Goal: Transaction & Acquisition: Purchase product/service

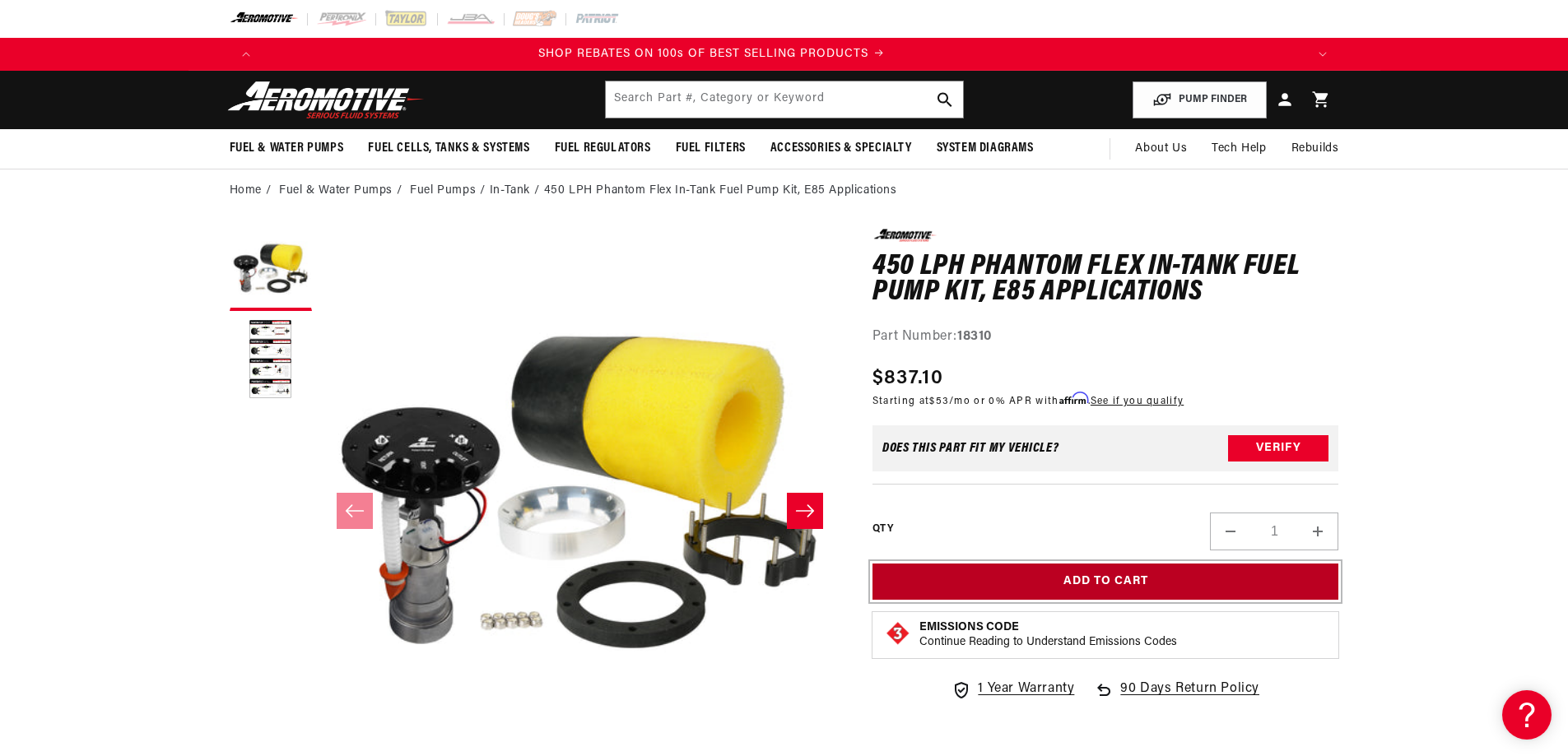
click at [1120, 576] on button "Add to Cart" at bounding box center [1106, 582] width 466 height 37
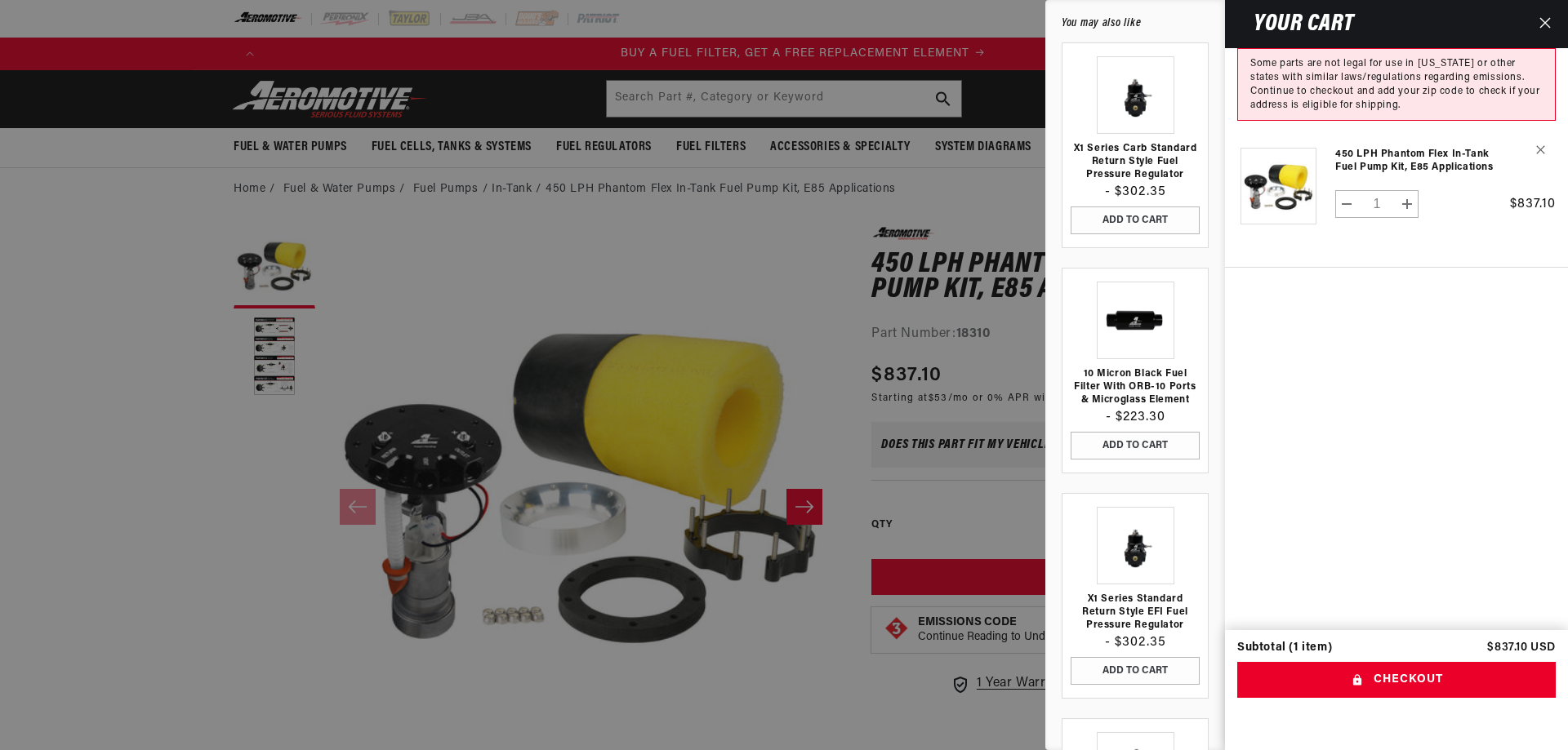
scroll to position [0, 1036]
click at [751, 302] on div at bounding box center [784, 375] width 1568 height 750
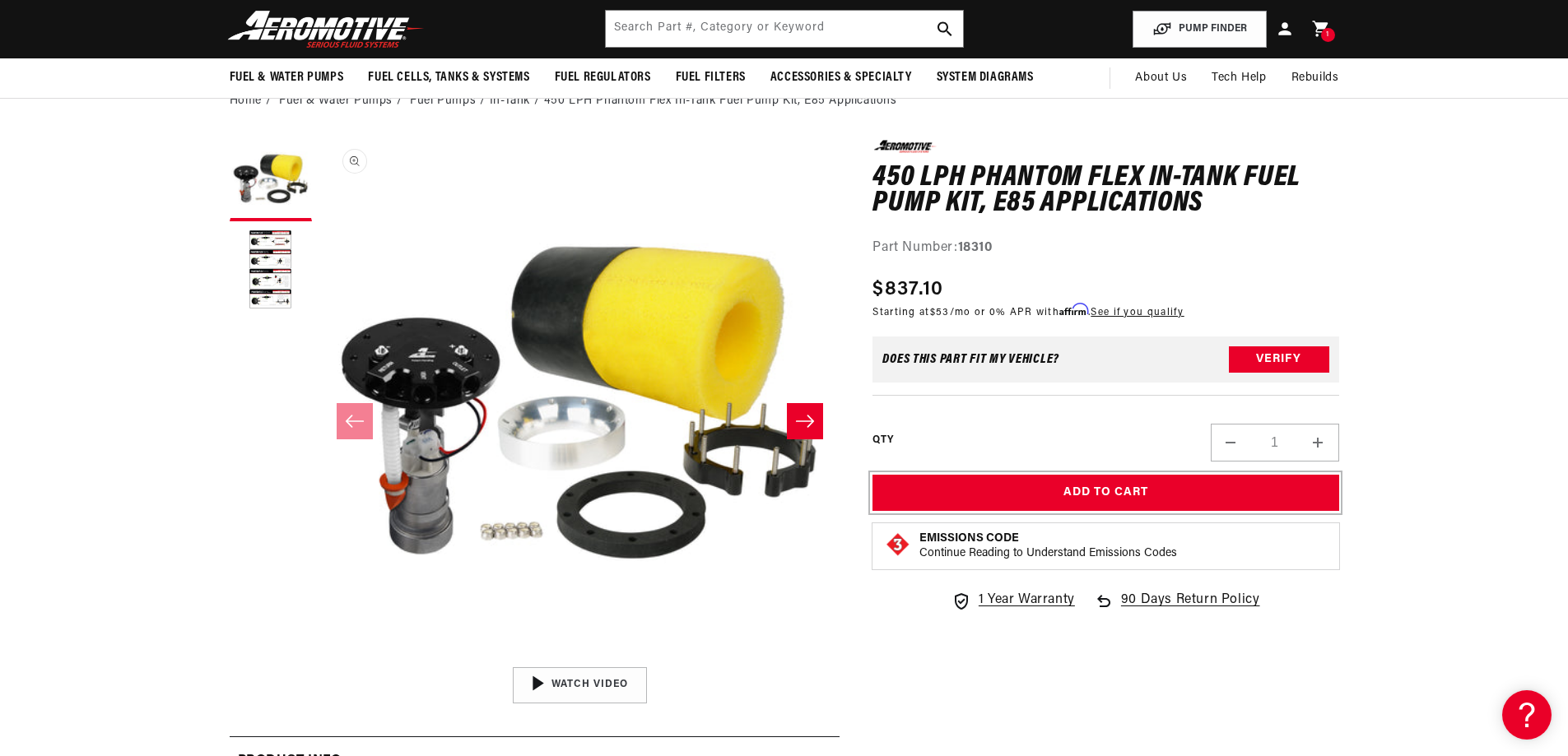
scroll to position [83, 0]
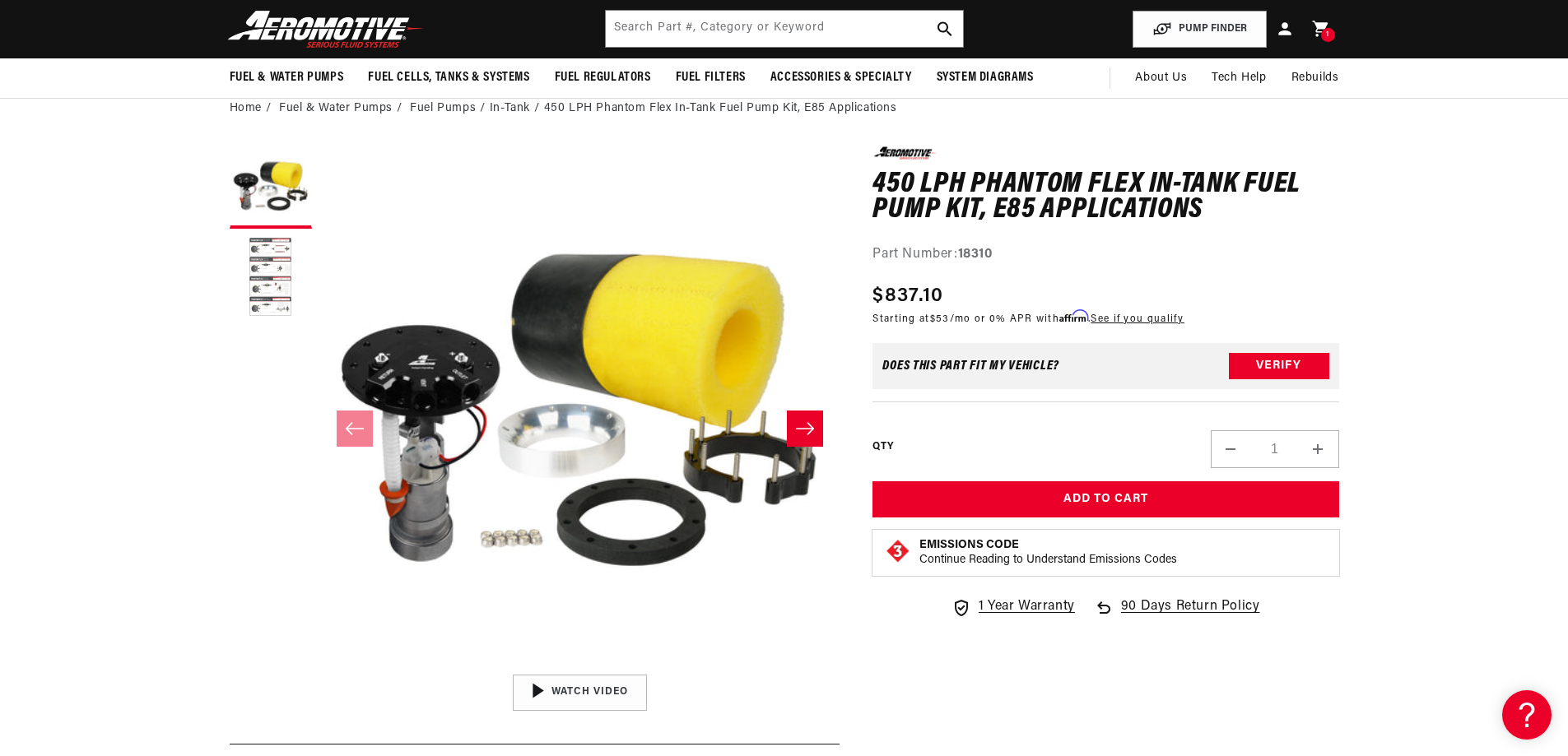
click at [266, 274] on button "Load image 2 in gallery view" at bounding box center [271, 278] width 83 height 83
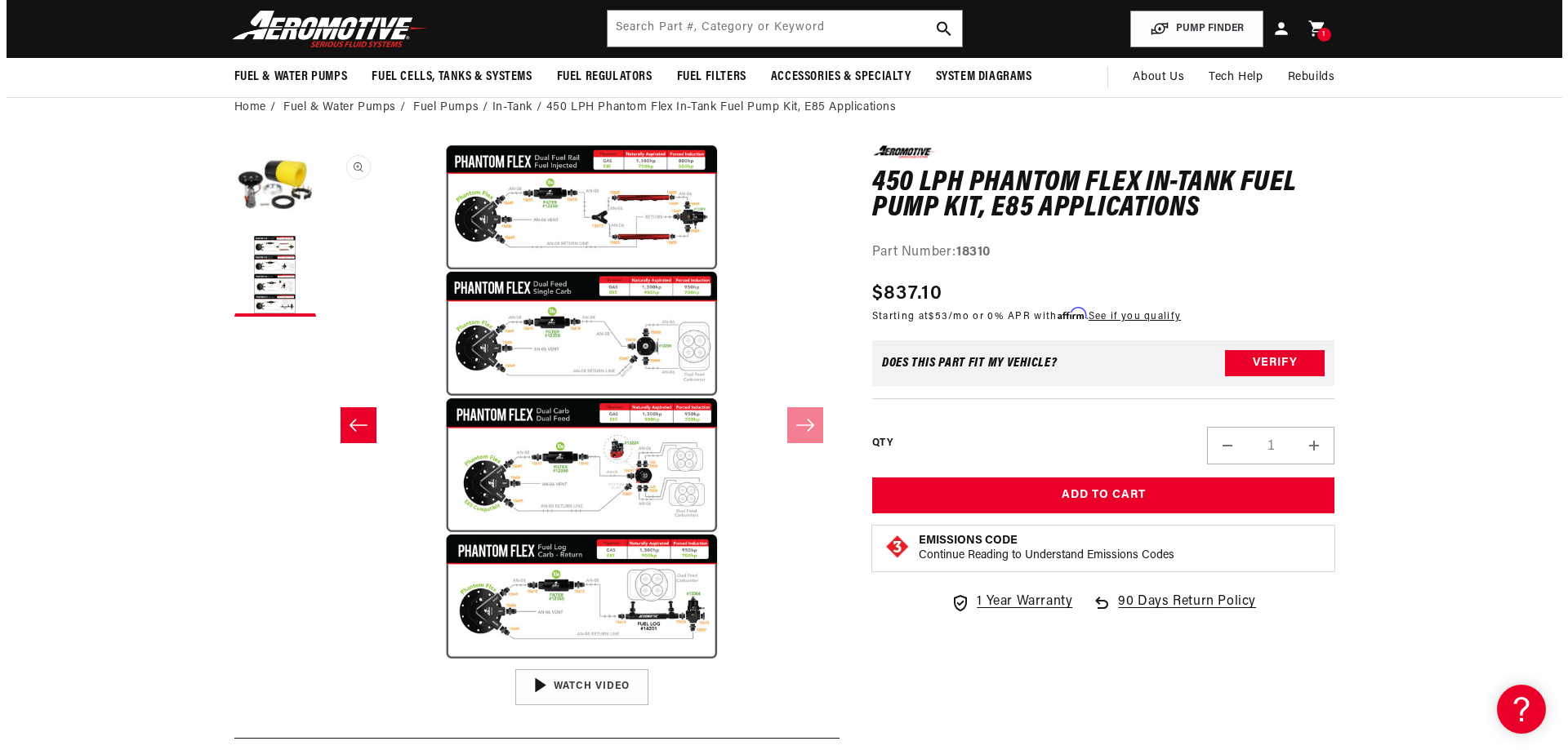
scroll to position [0, 2071]
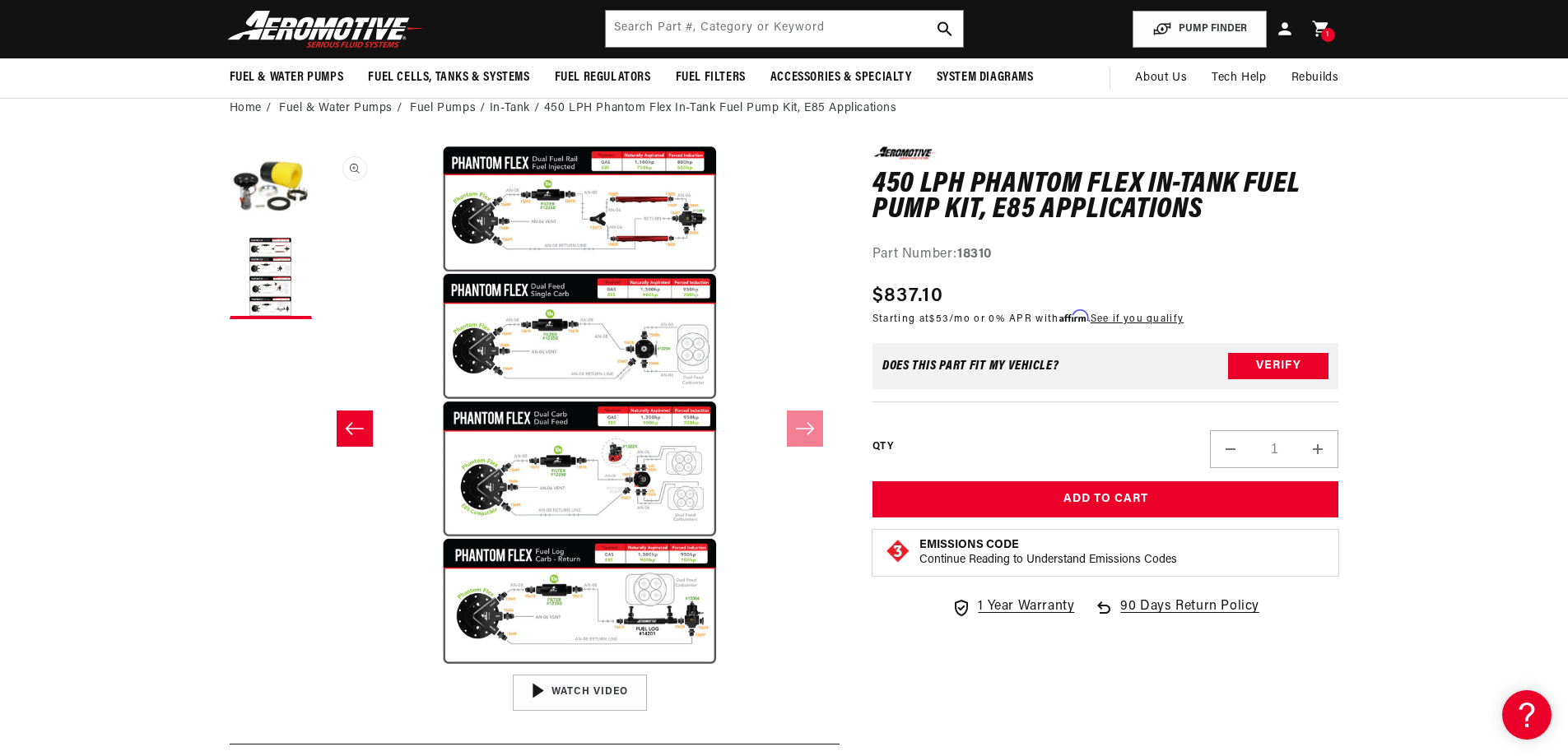
click at [320, 665] on button "Open media 2 in modal" at bounding box center [320, 665] width 0 height 0
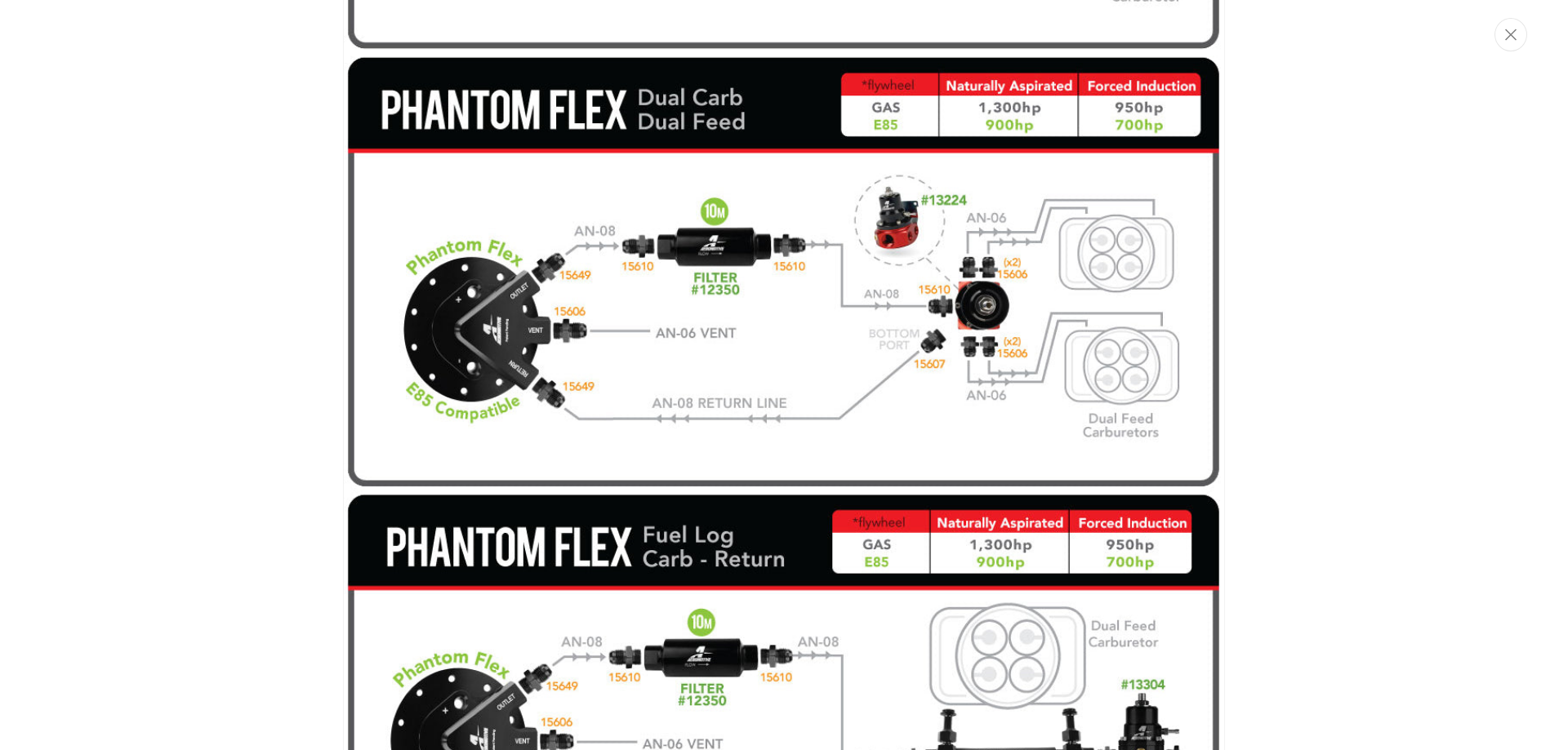
scroll to position [0, 0]
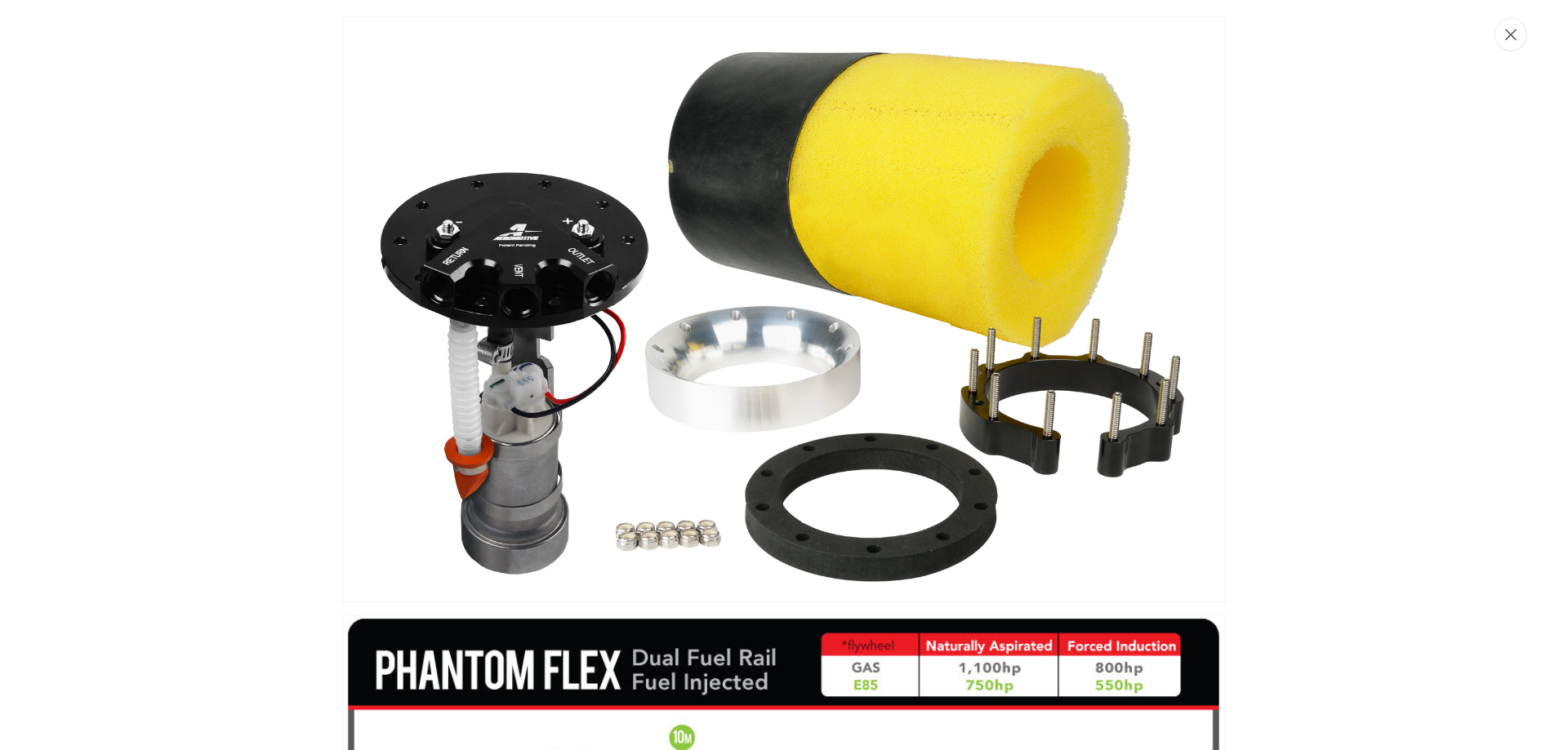
click at [1511, 32] on icon "Close" at bounding box center [1510, 35] width 12 height 12
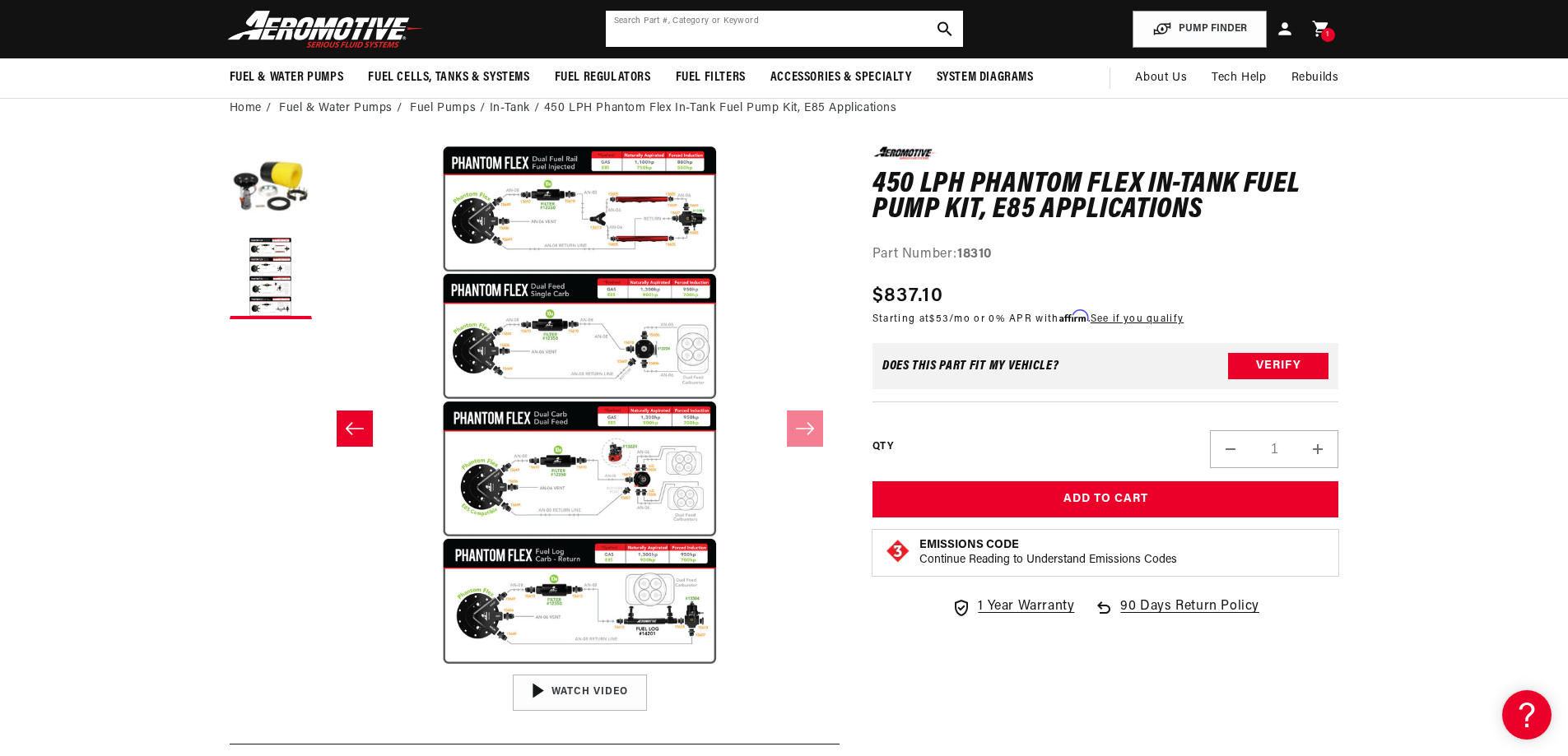
click at [875, 26] on input "text" at bounding box center [784, 29] width 357 height 36
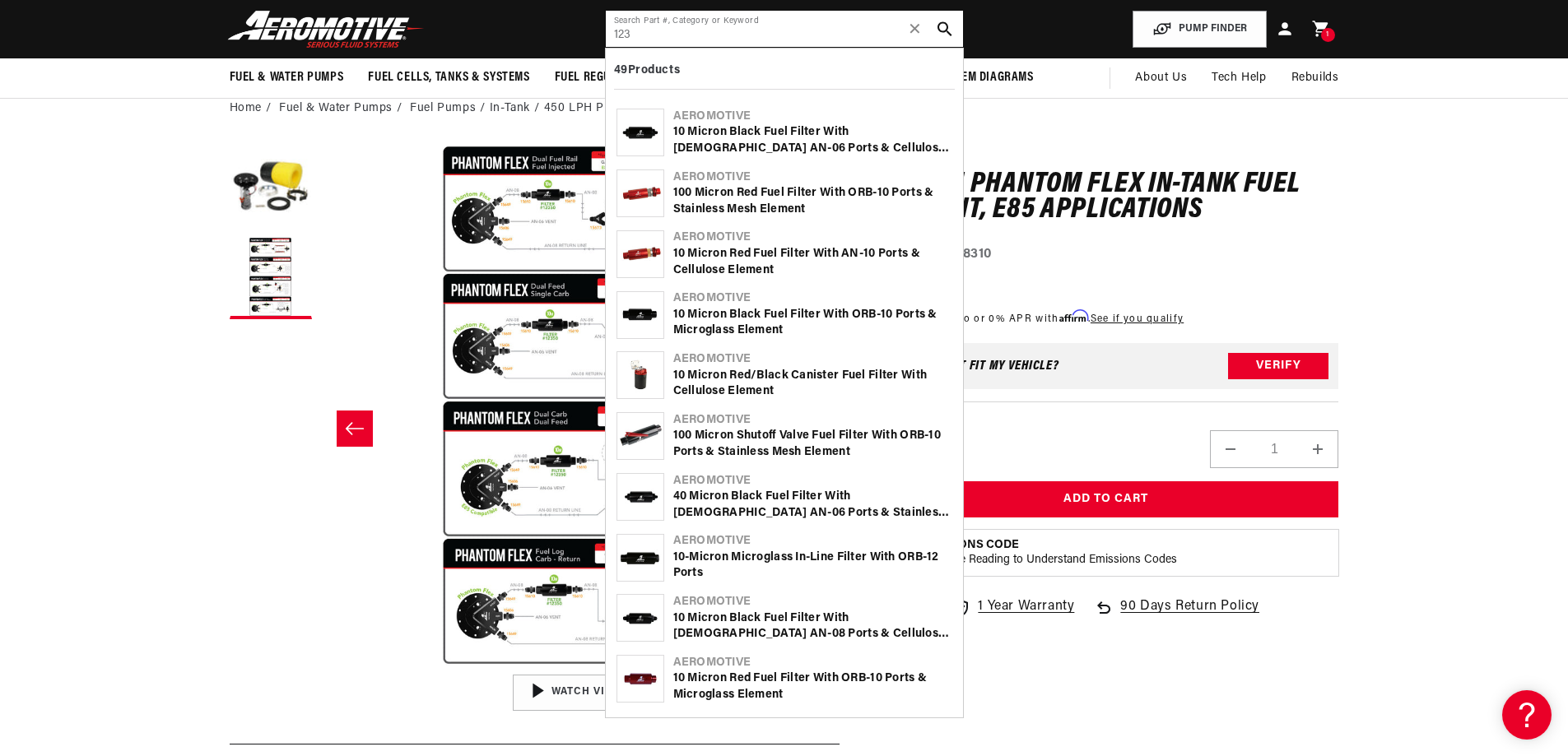
scroll to position [0, 1044]
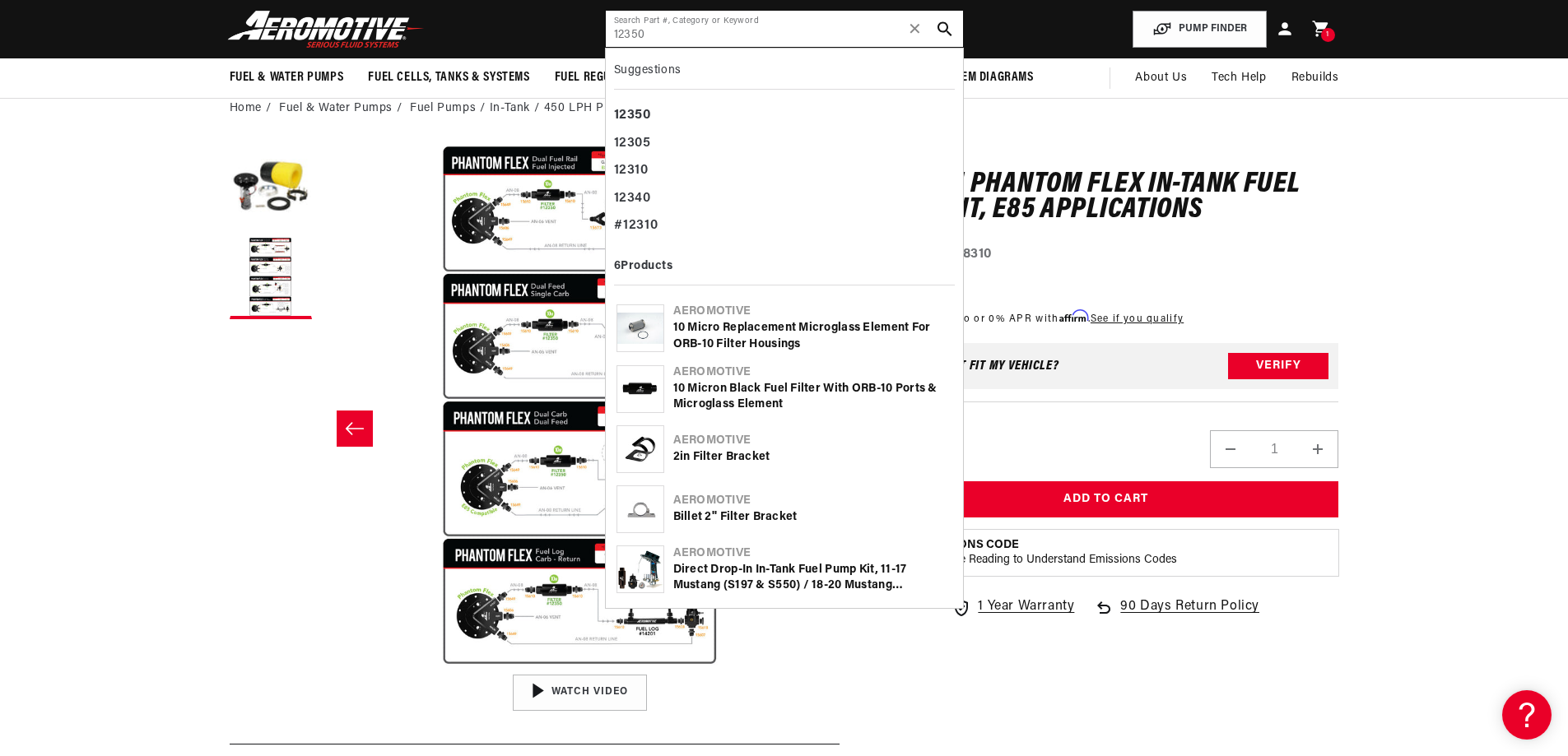
type input "12350"
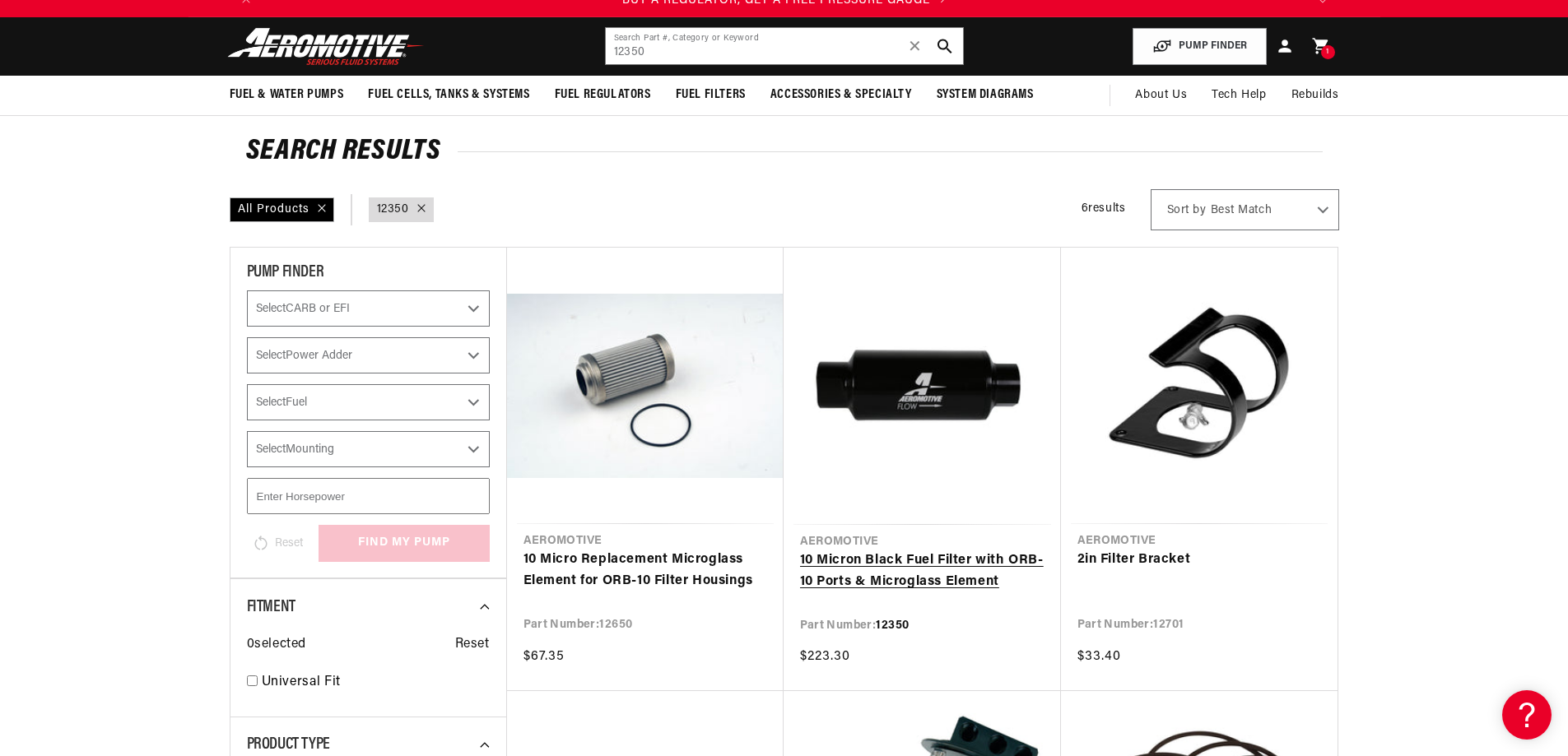
scroll to position [83, 0]
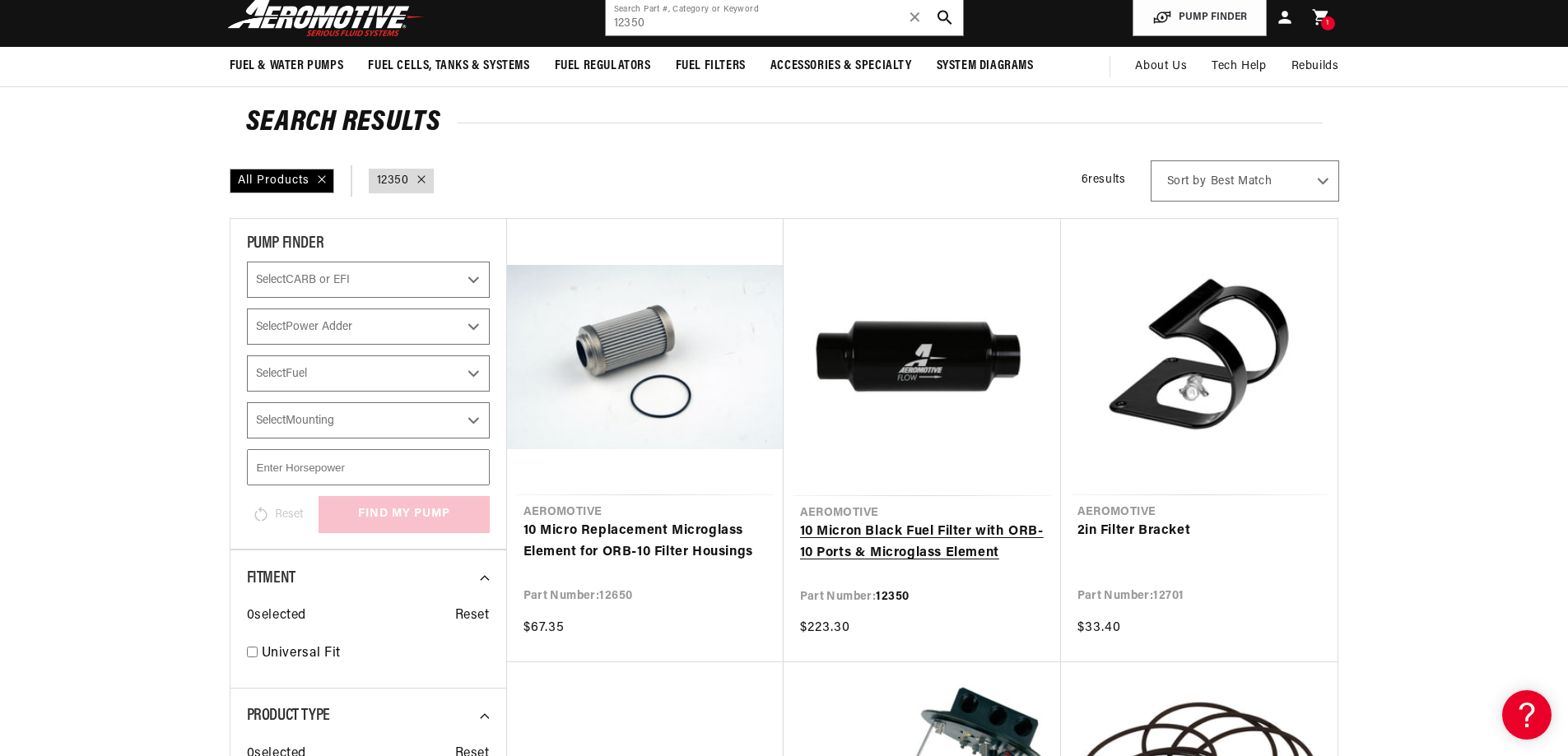
click at [921, 529] on link "10 Micron Black Fuel Filter with ORB-10 Ports & Microglass Element" at bounding box center [922, 543] width 245 height 42
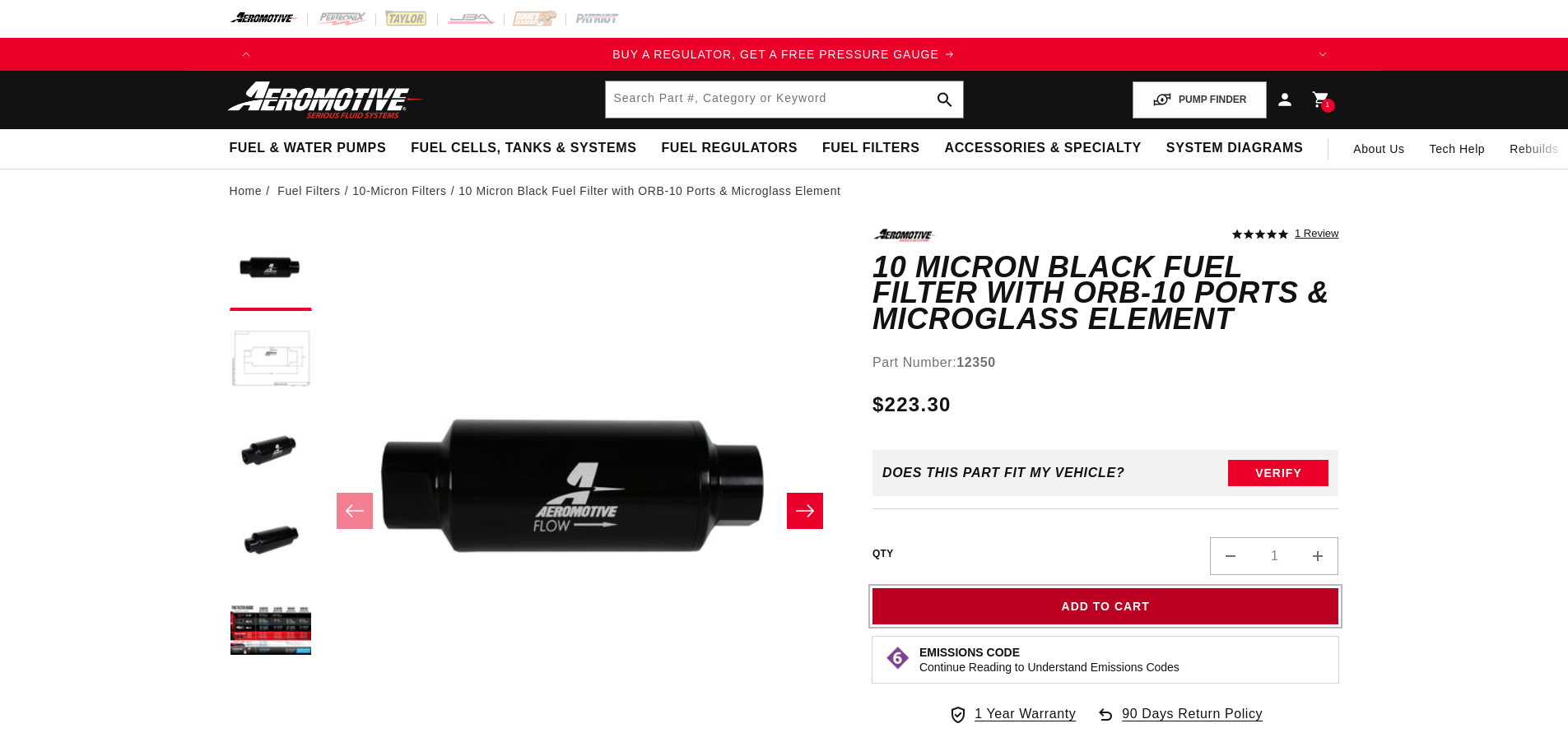
click at [1116, 604] on button "Add to Cart" at bounding box center [1106, 606] width 466 height 37
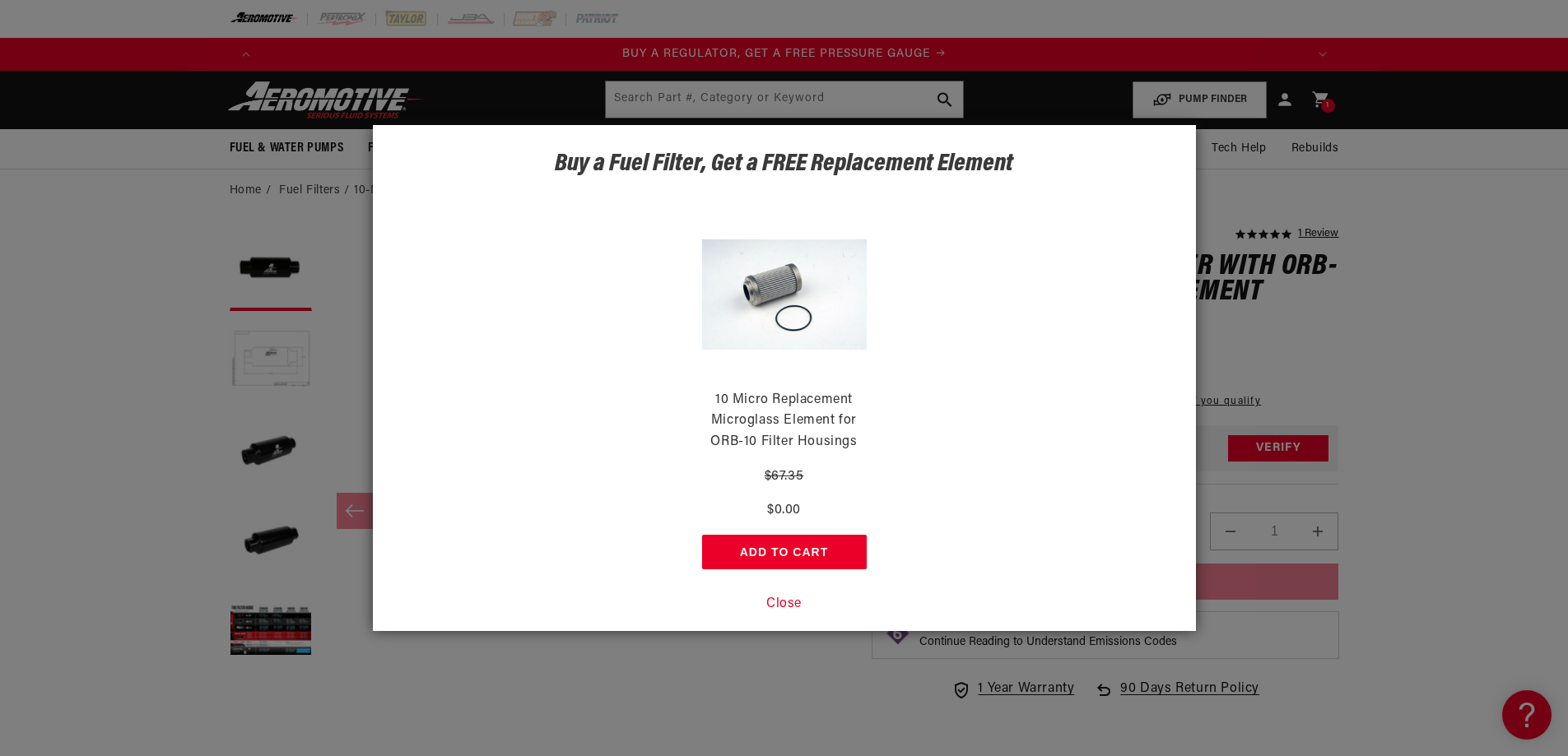
click at [786, 604] on button "Close" at bounding box center [783, 605] width 35 height 22
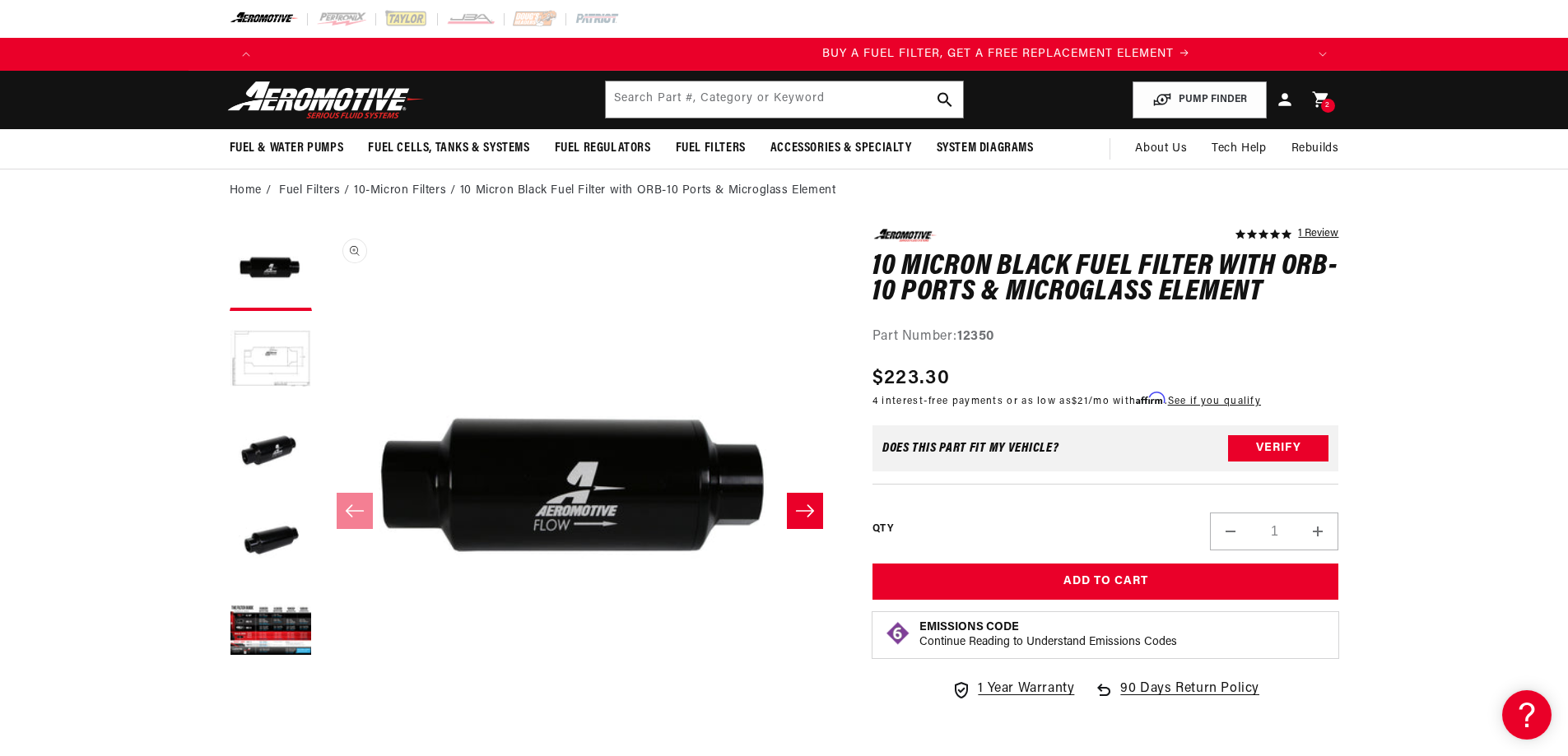
scroll to position [0, 1044]
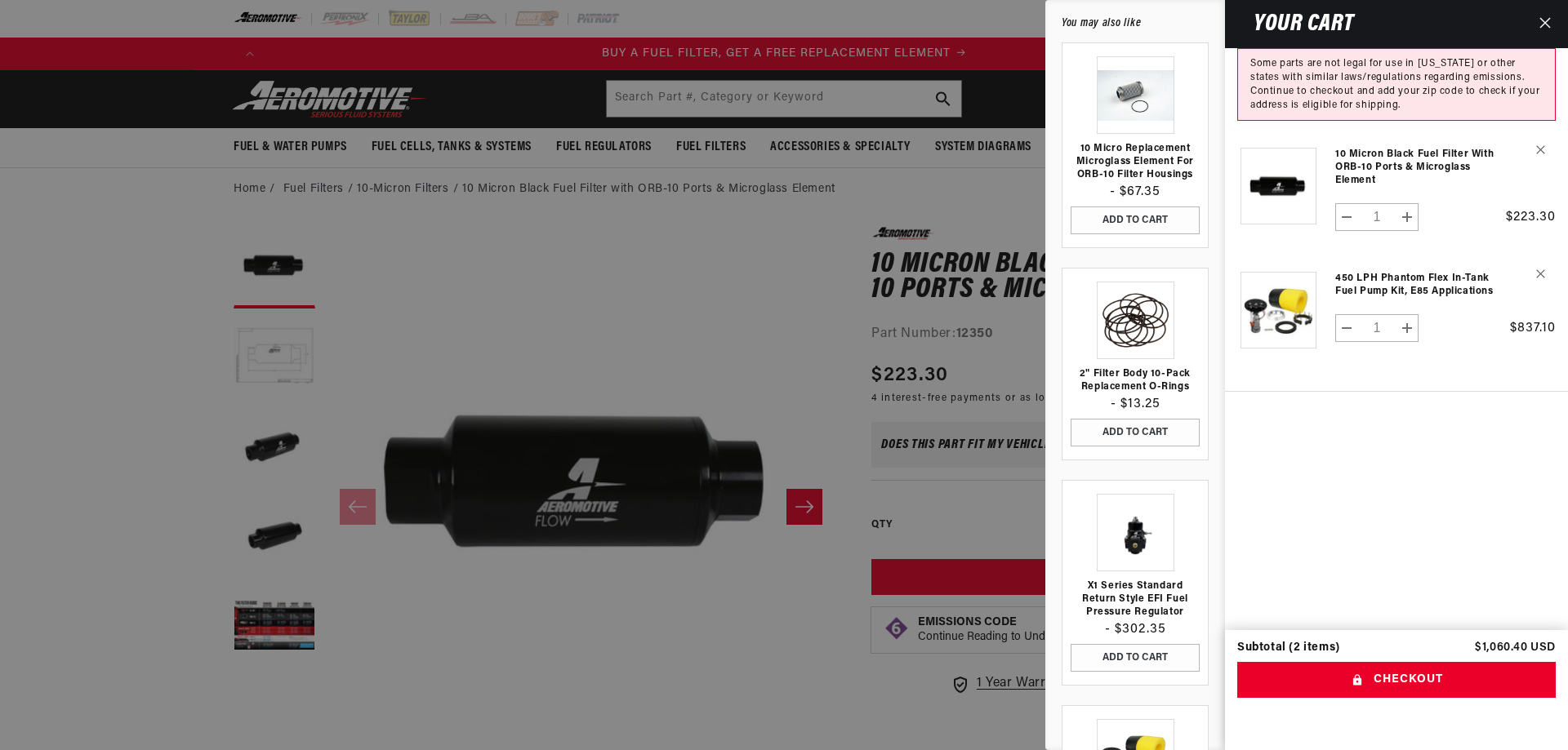
click at [735, 619] on div at bounding box center [784, 375] width 1568 height 750
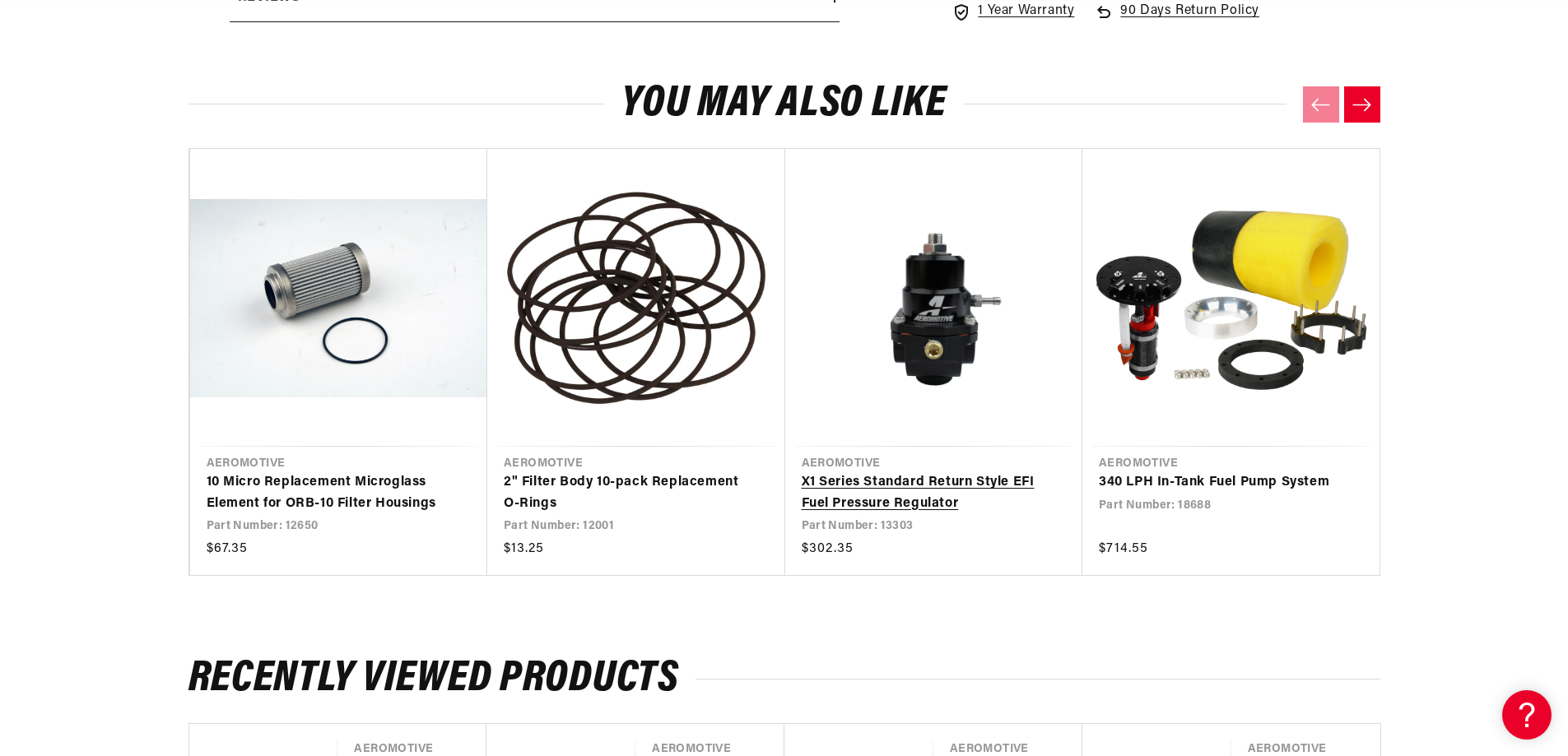
scroll to position [0, 2087]
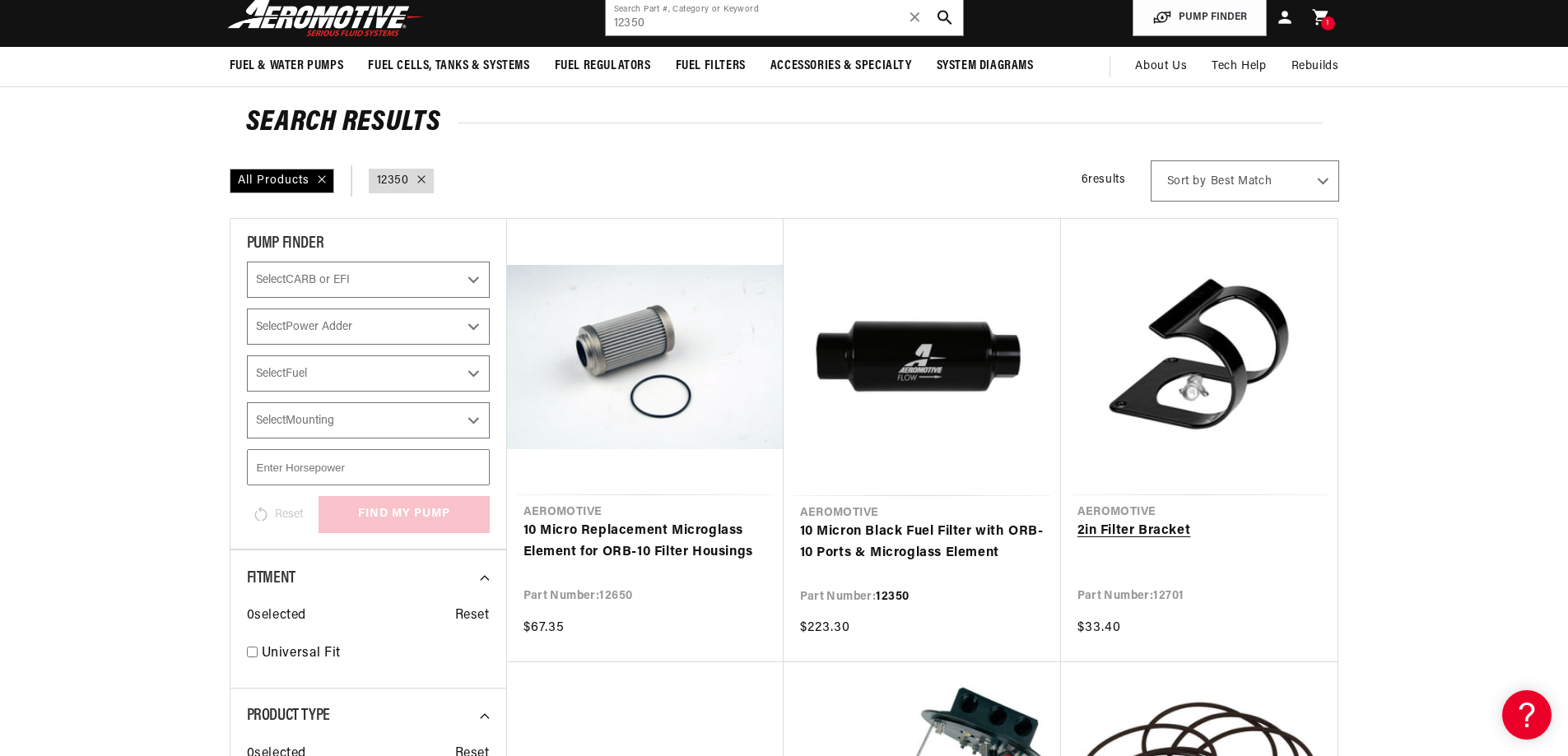
click at [1252, 521] on link "2in Filter Bracket" at bounding box center [1199, 532] width 244 height 22
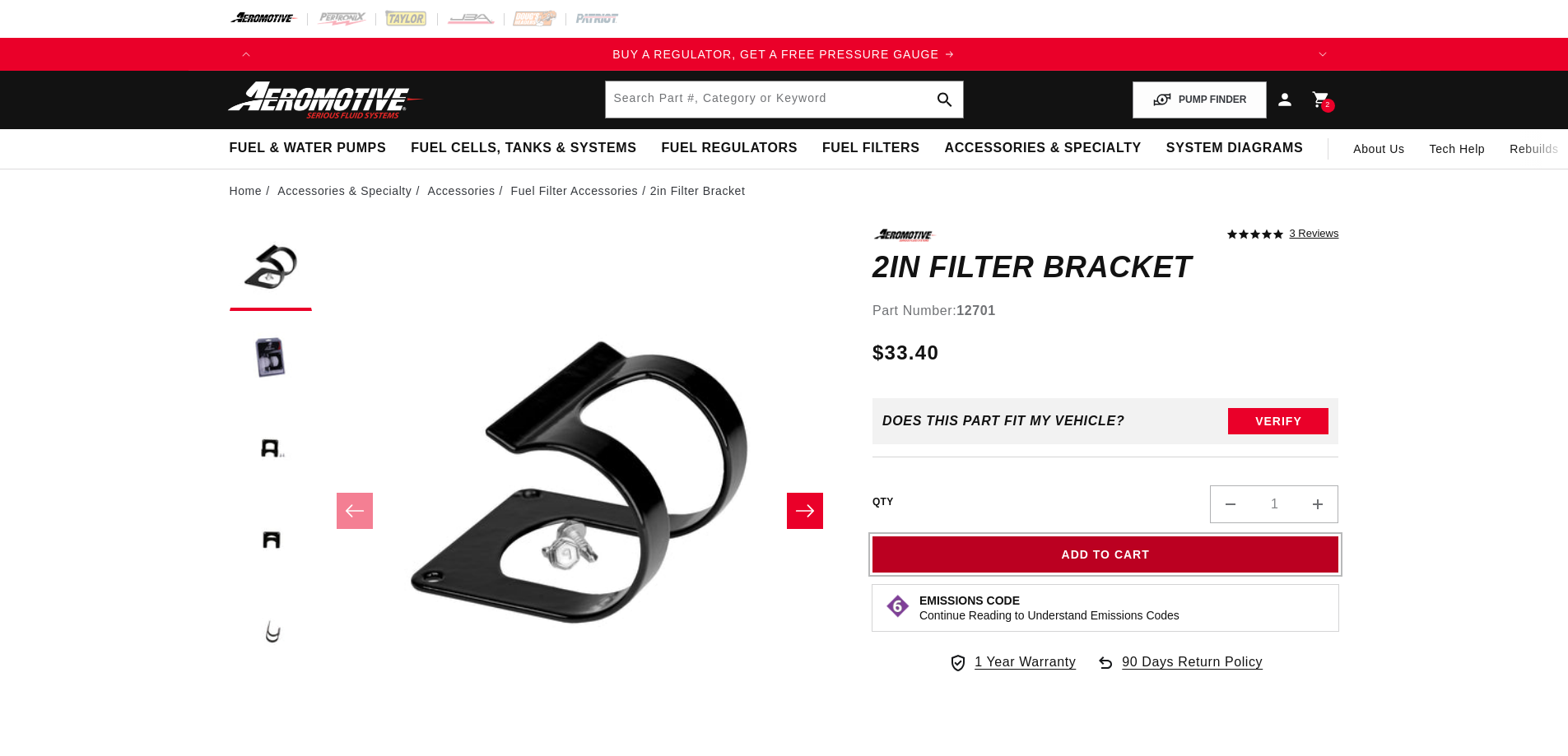
click at [1205, 557] on button "Add to Cart" at bounding box center [1106, 554] width 466 height 37
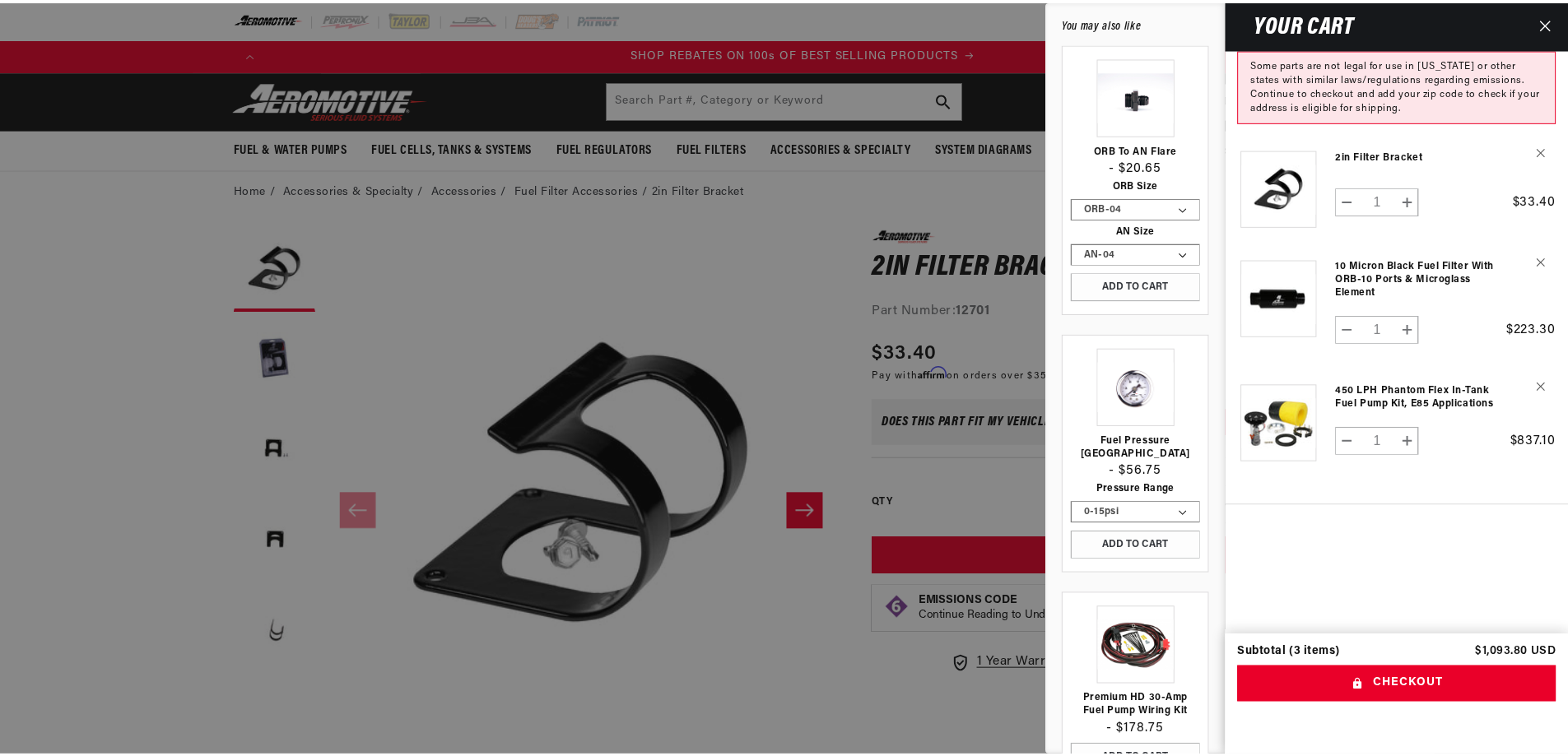
scroll to position [0, 2087]
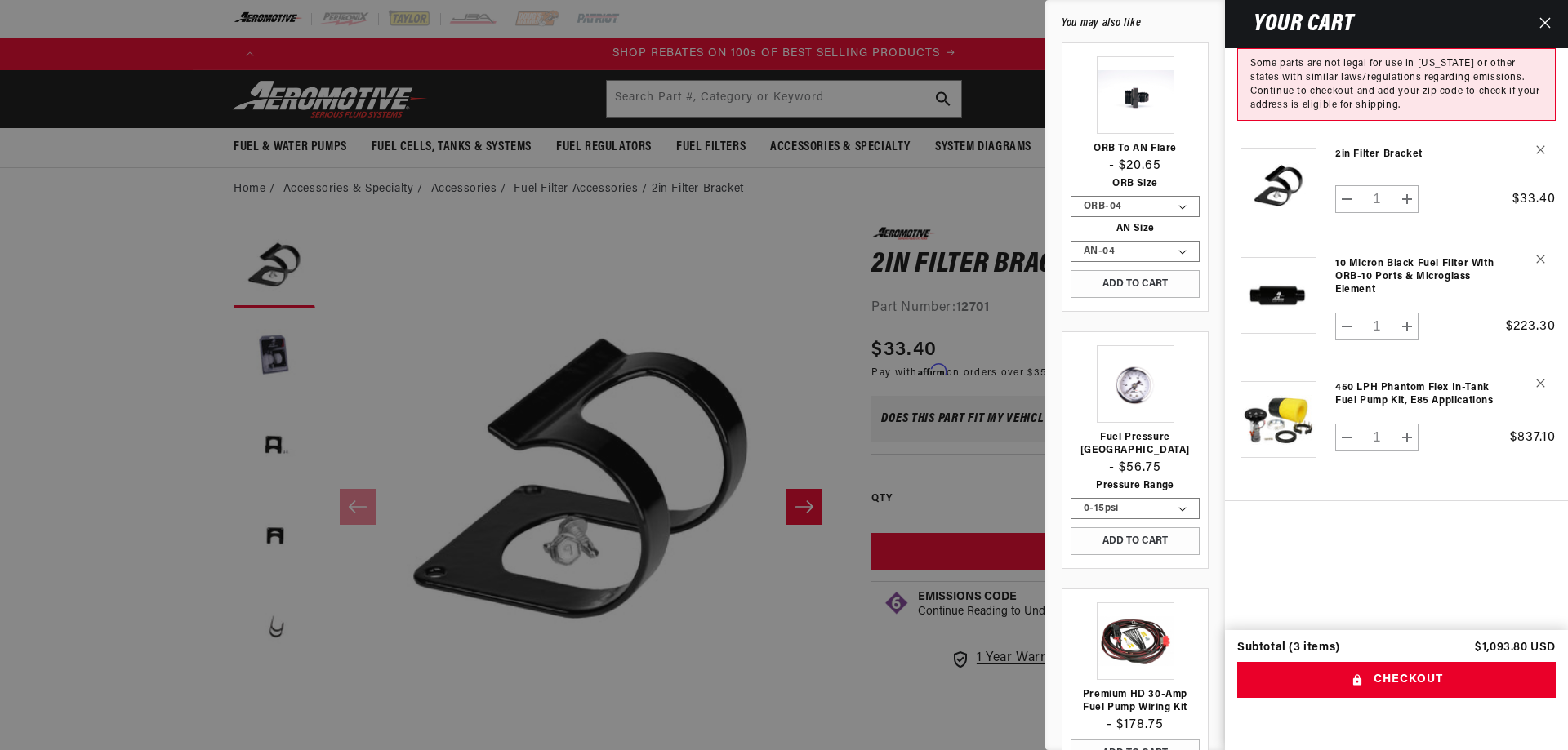
click at [803, 291] on div at bounding box center [784, 375] width 1568 height 750
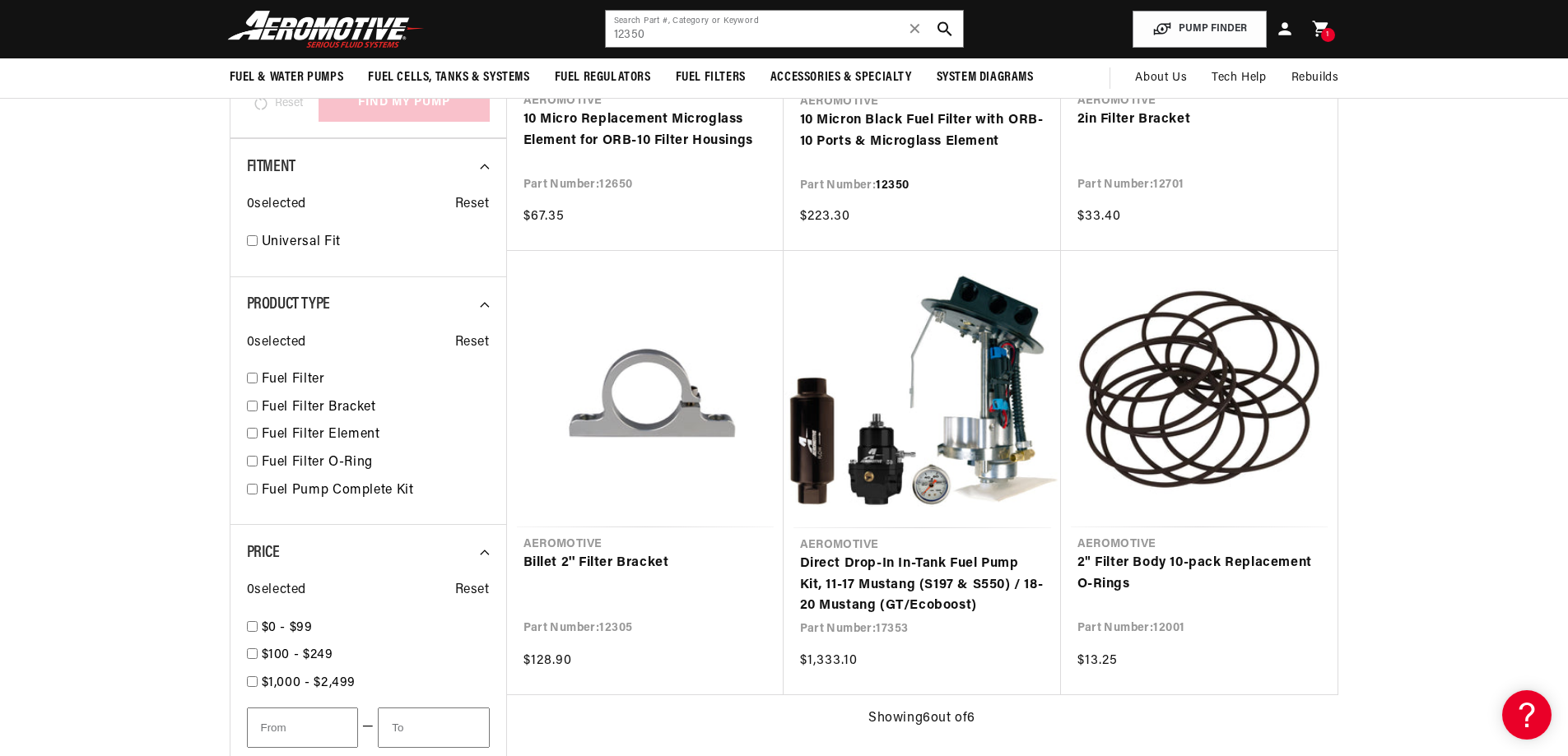
scroll to position [0, 3132]
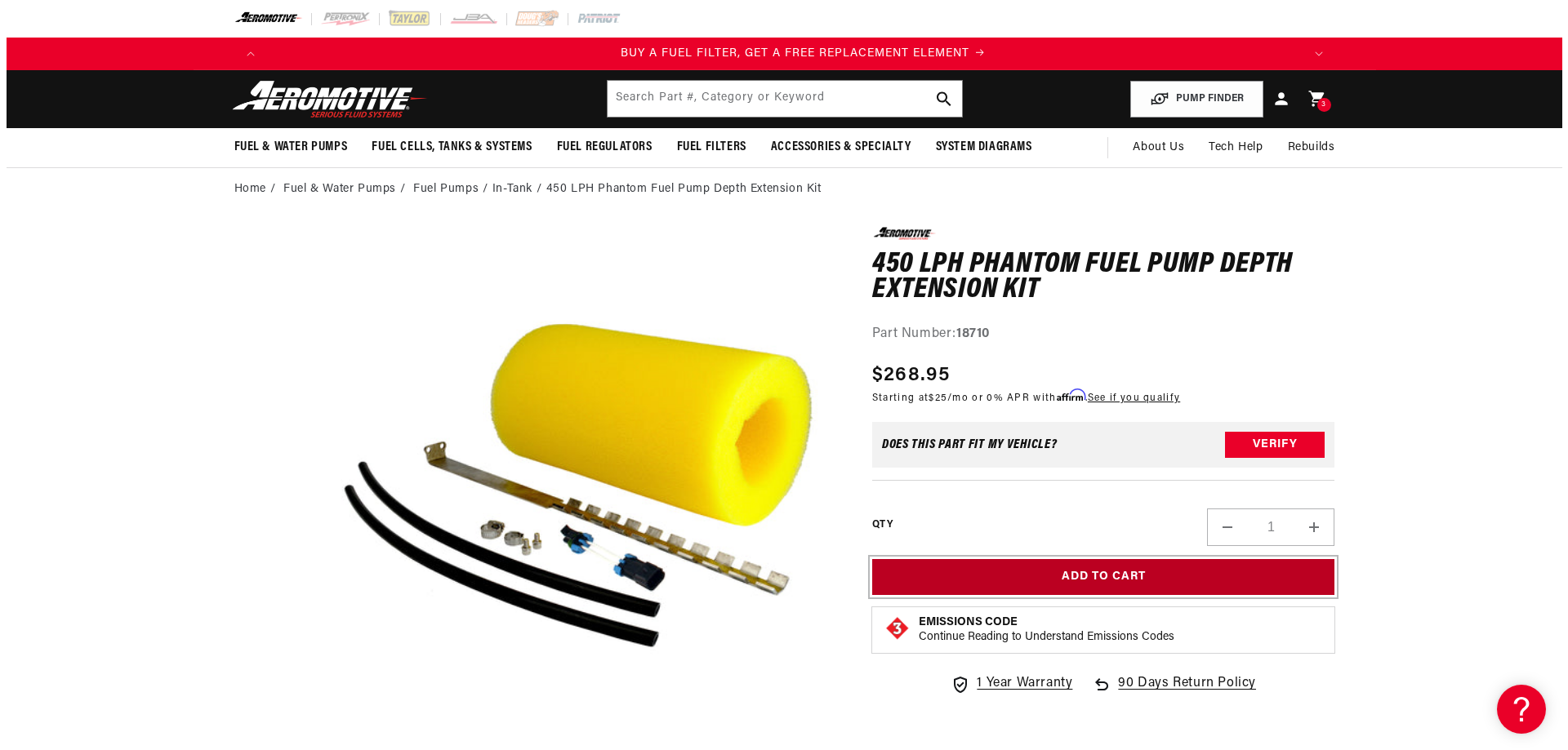
scroll to position [0, 1036]
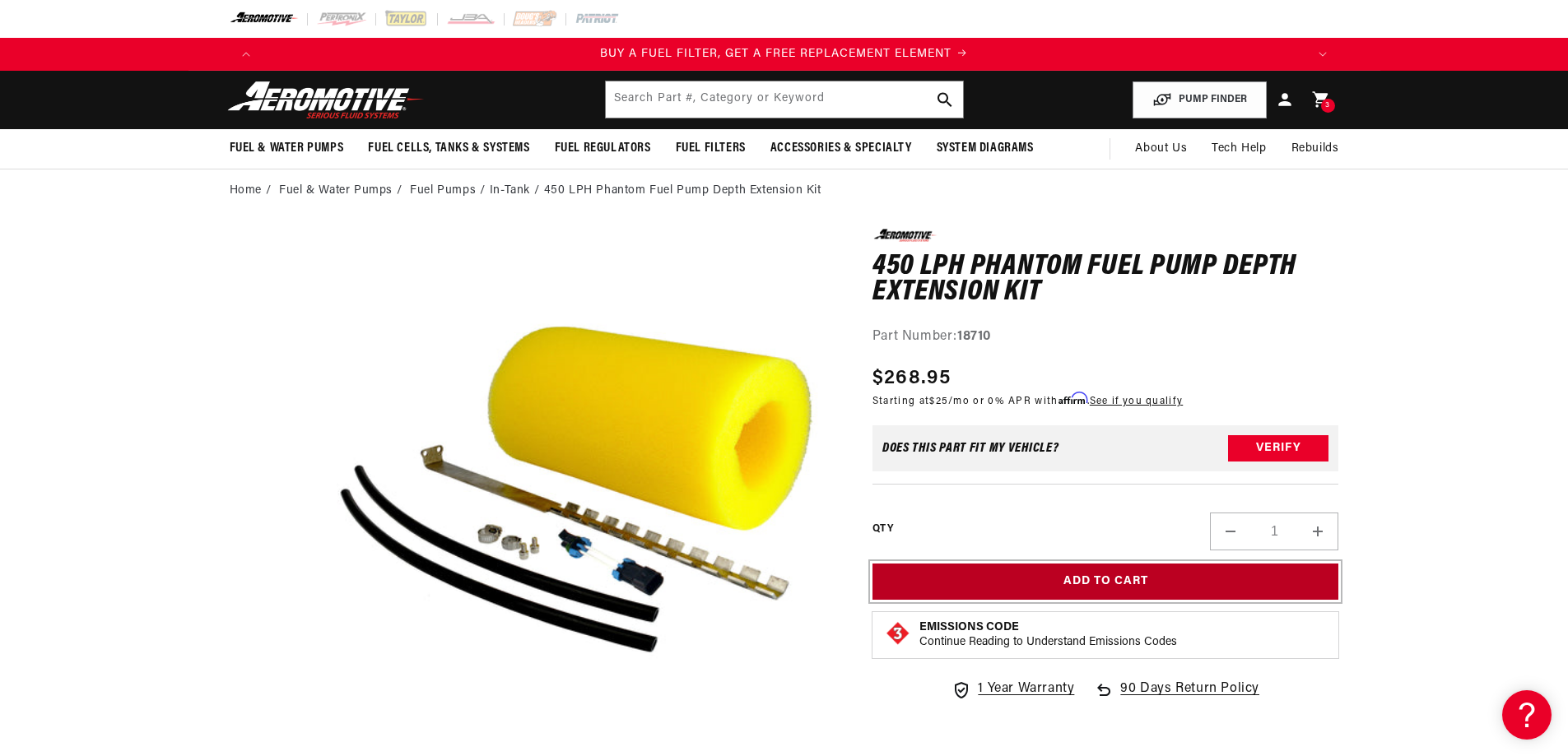
click at [1241, 586] on button "Add to Cart" at bounding box center [1106, 582] width 466 height 37
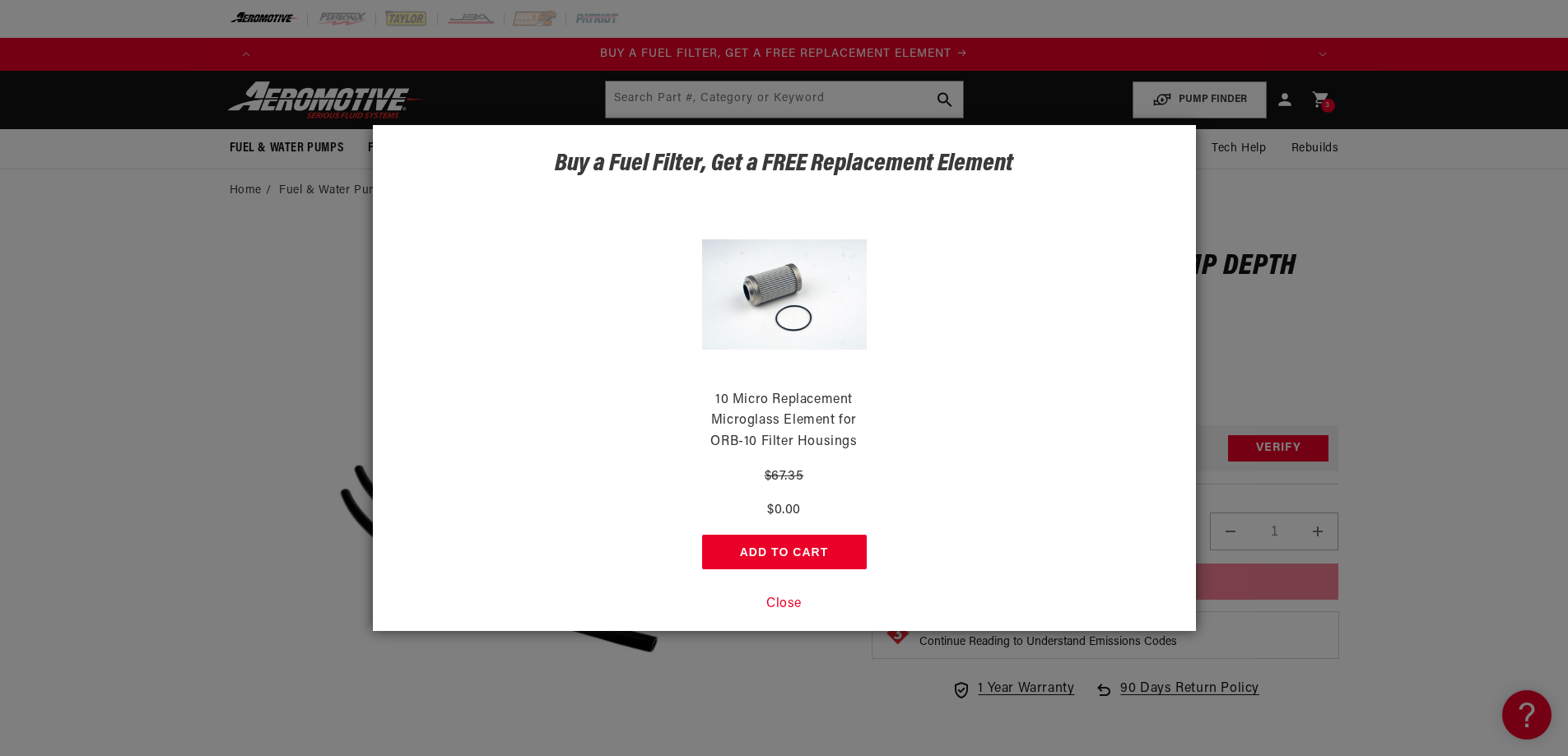
click at [792, 604] on button "Close" at bounding box center [783, 605] width 35 height 22
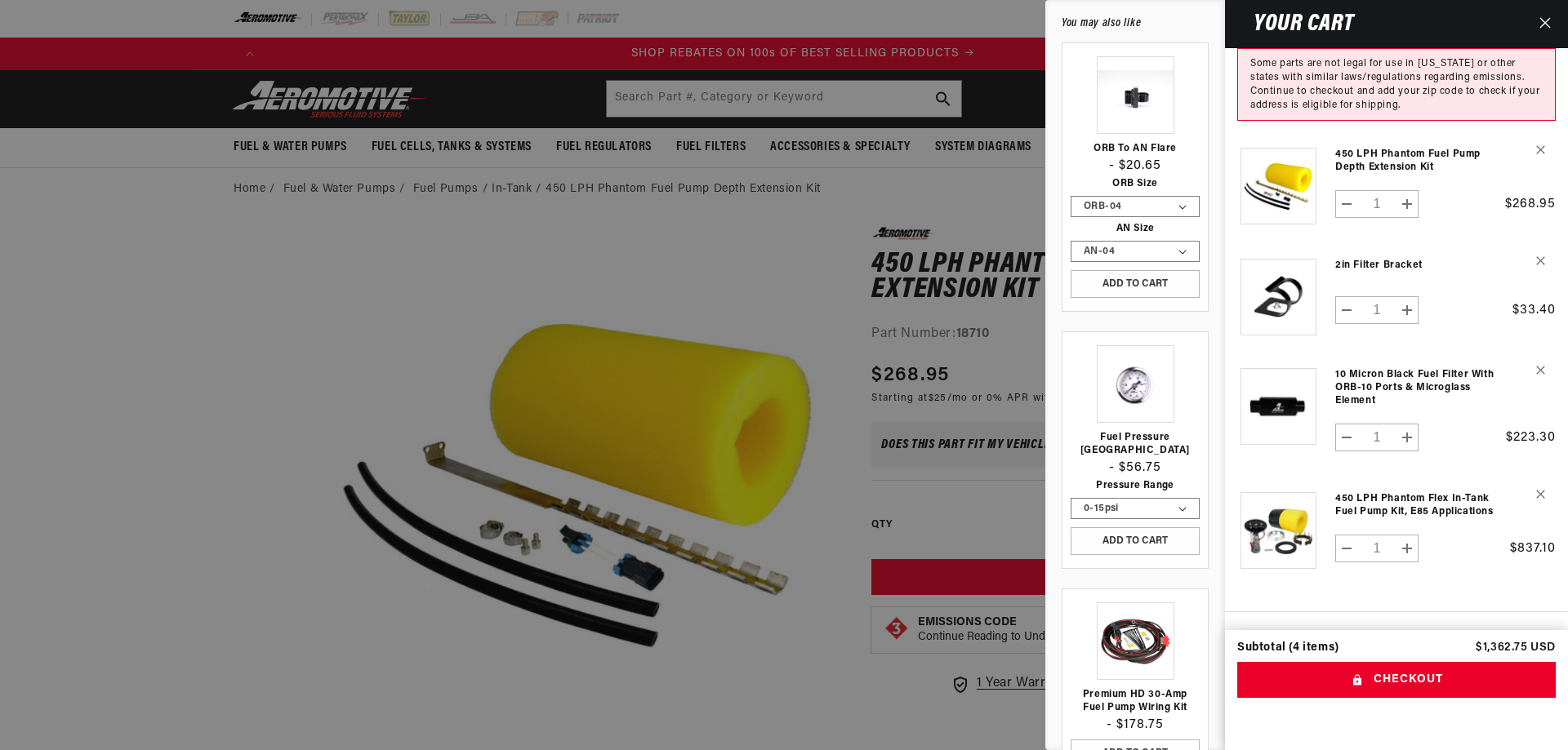
scroll to position [0, 2071]
click at [1135, 639] on link "Your cart" at bounding box center [1135, 641] width 129 height 77
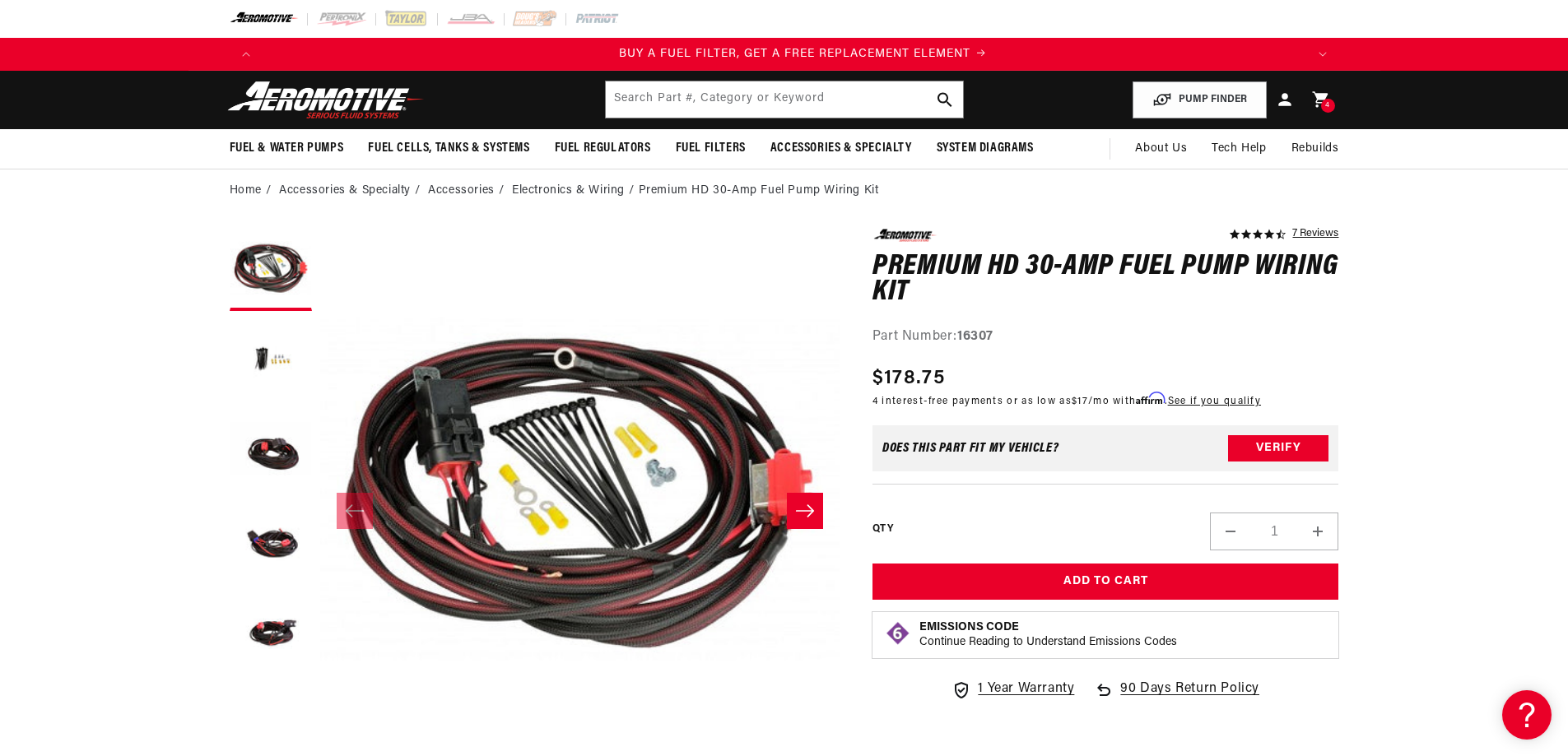
scroll to position [0, 1044]
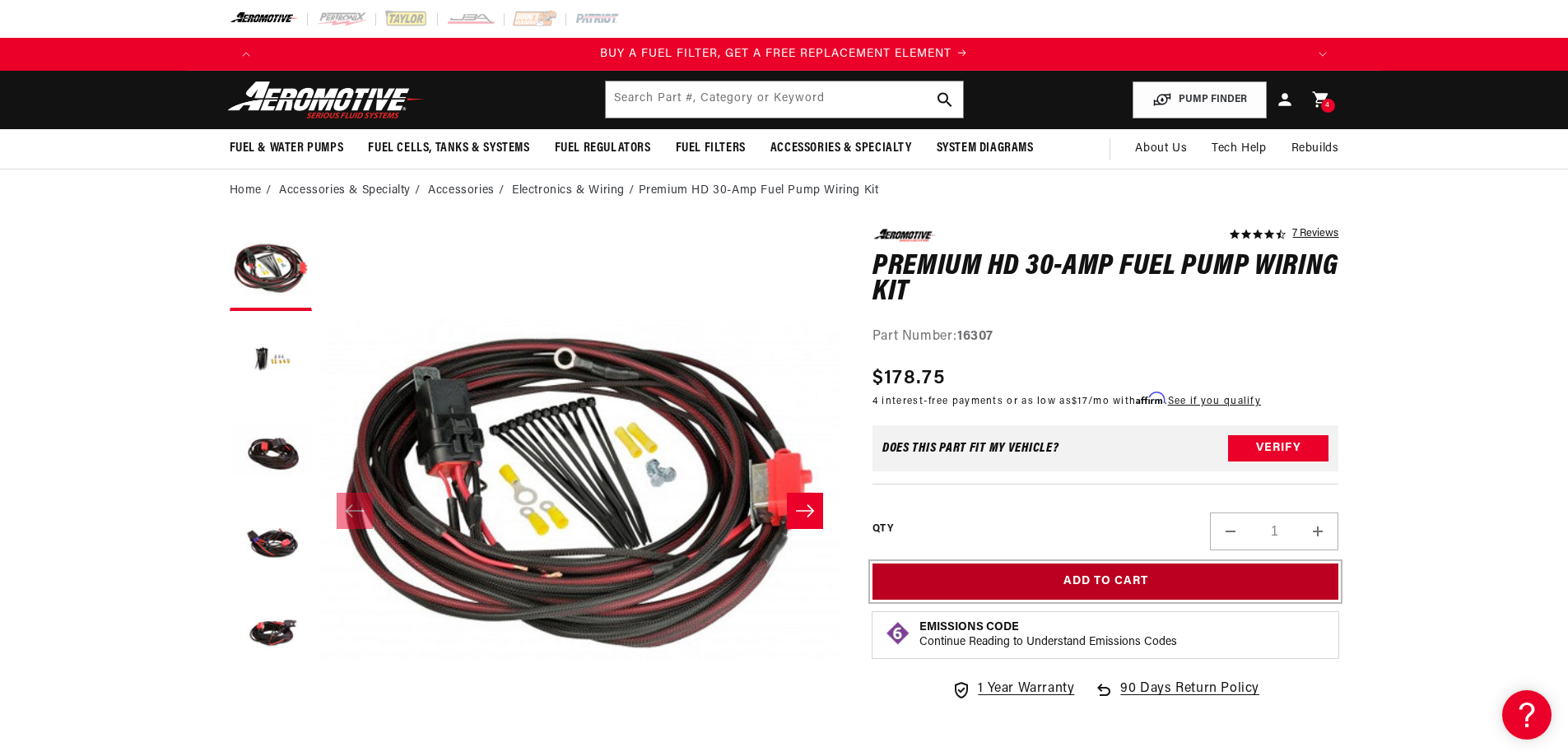
click at [1114, 577] on button "Add to Cart" at bounding box center [1106, 582] width 466 height 37
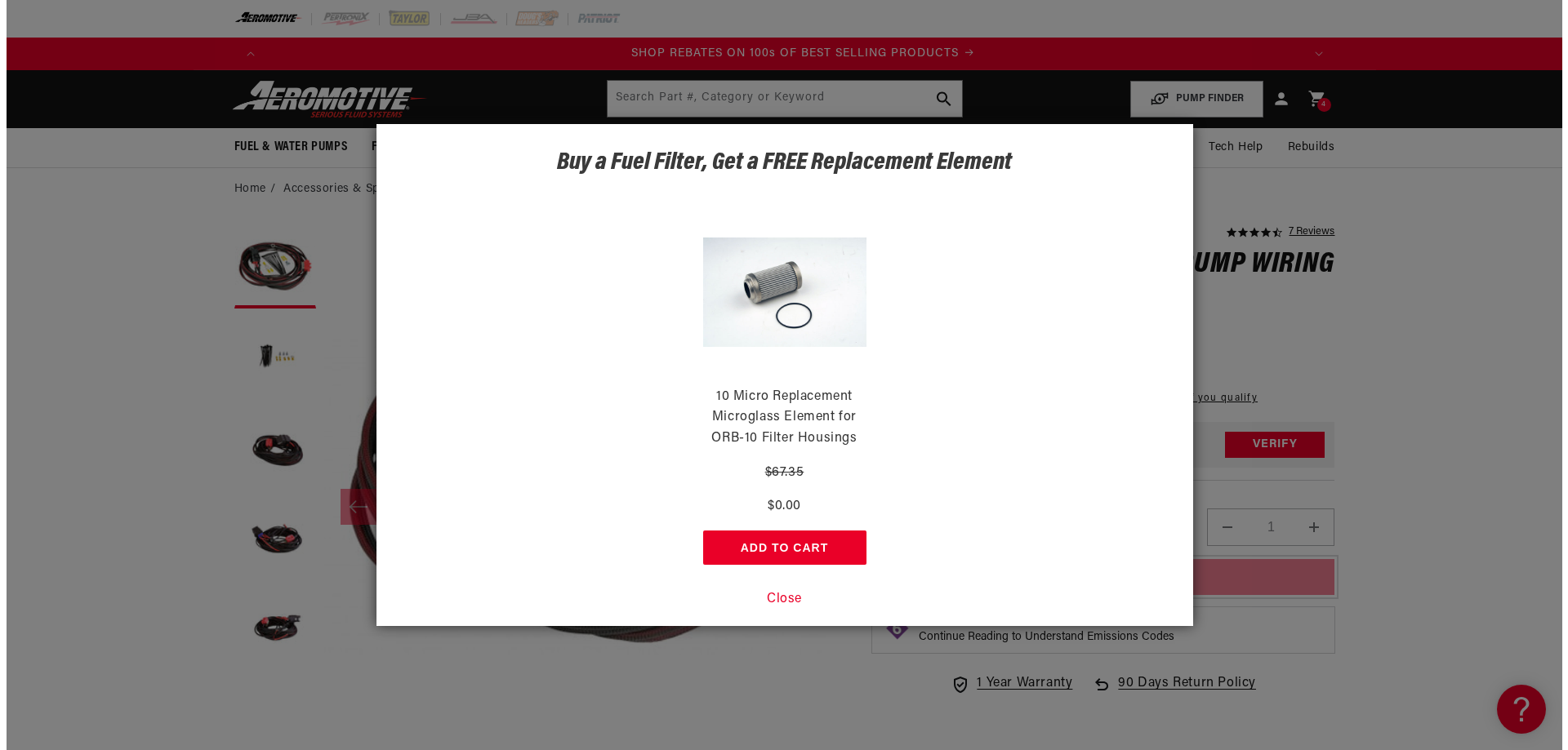
scroll to position [0, 2071]
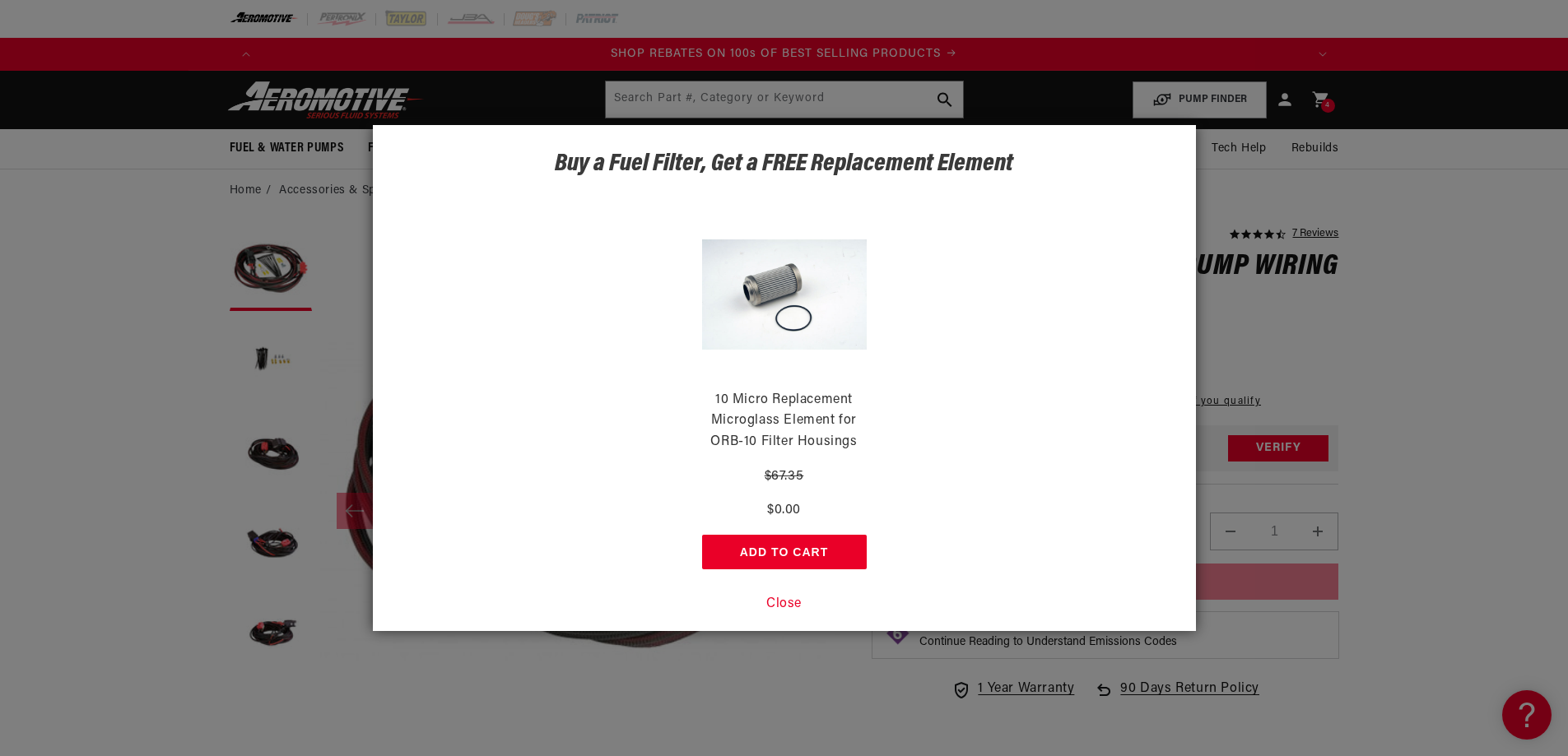
click at [788, 604] on button "Close" at bounding box center [783, 605] width 35 height 22
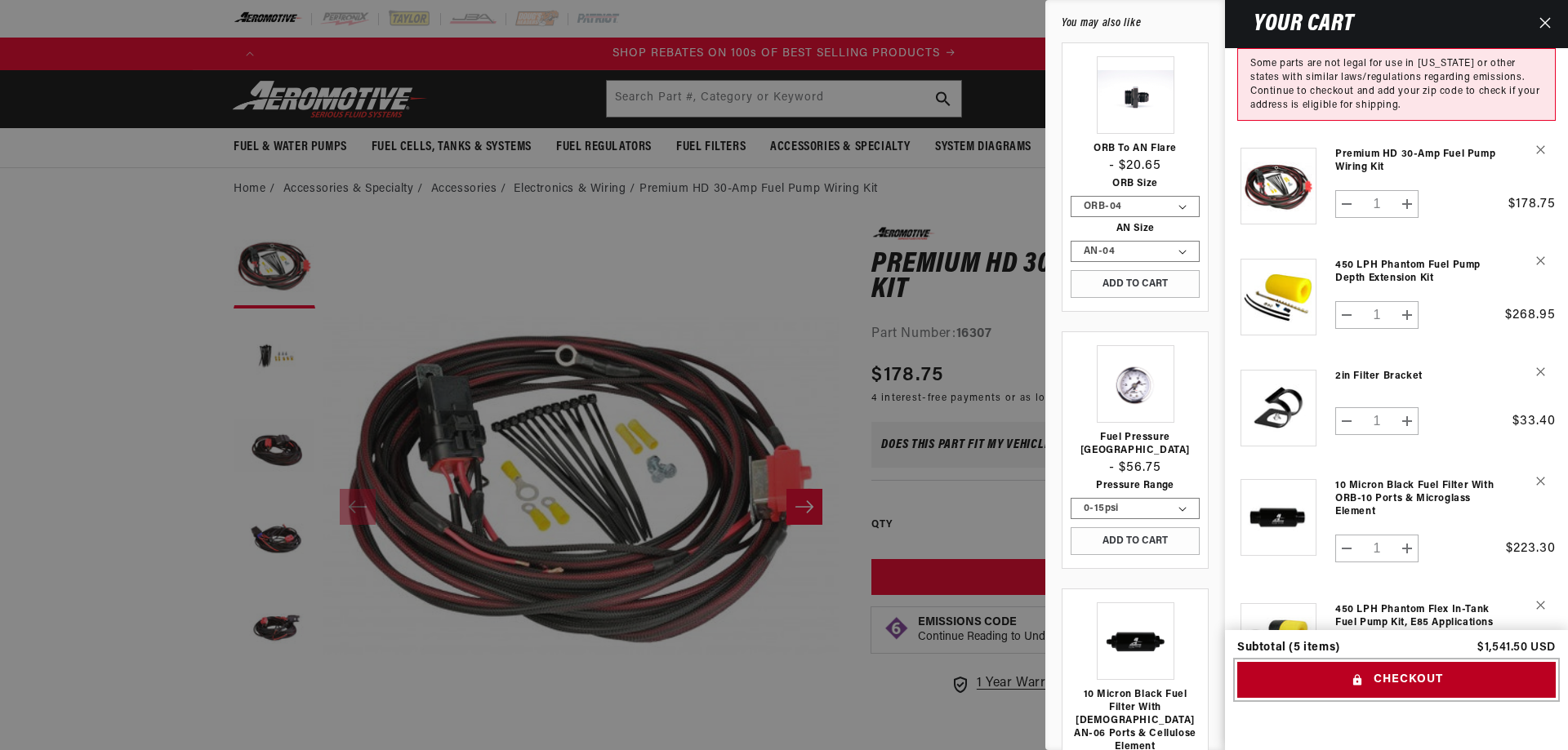
click at [1423, 673] on button "Checkout" at bounding box center [1396, 680] width 319 height 36
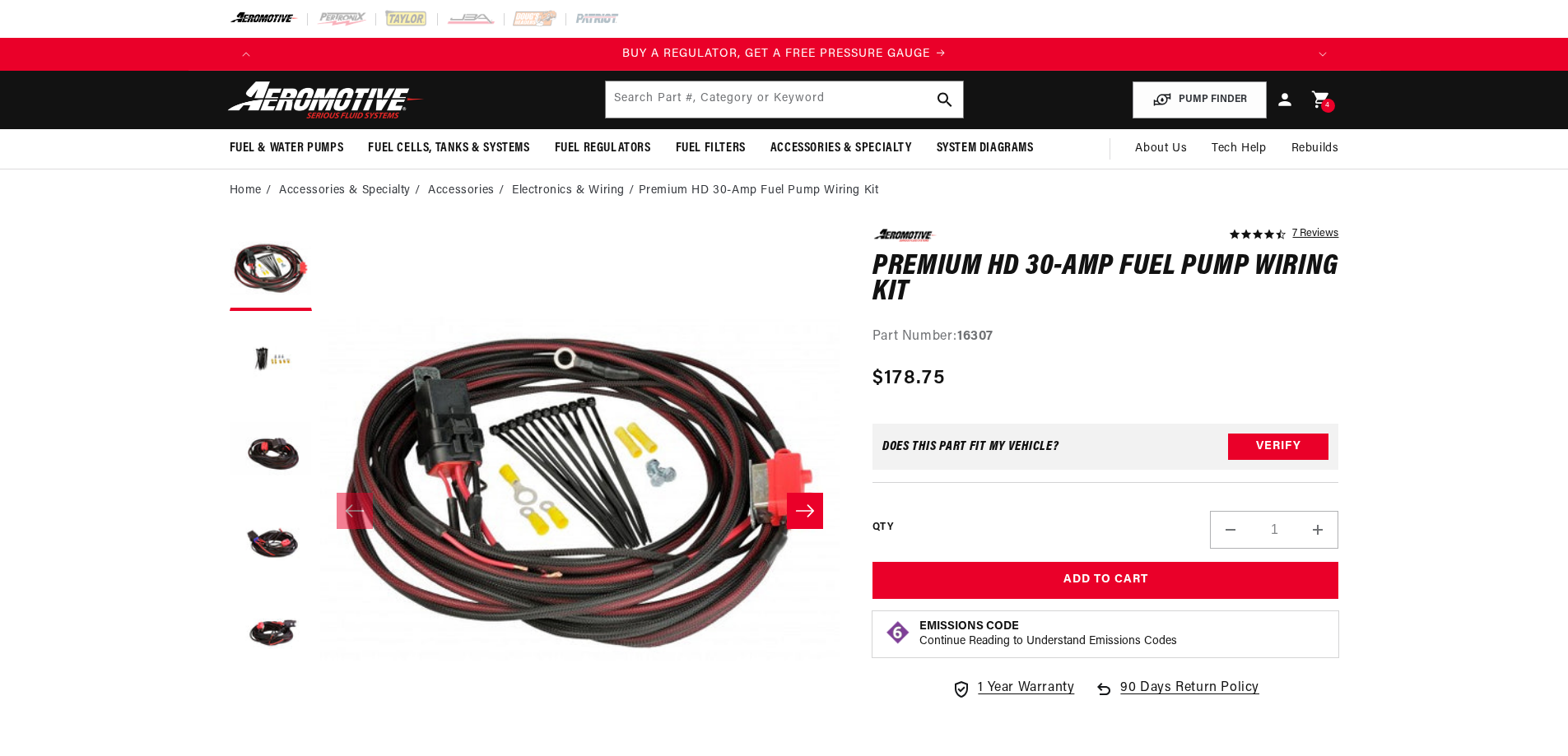
click at [1326, 108] on span "4" at bounding box center [1328, 106] width 5 height 14
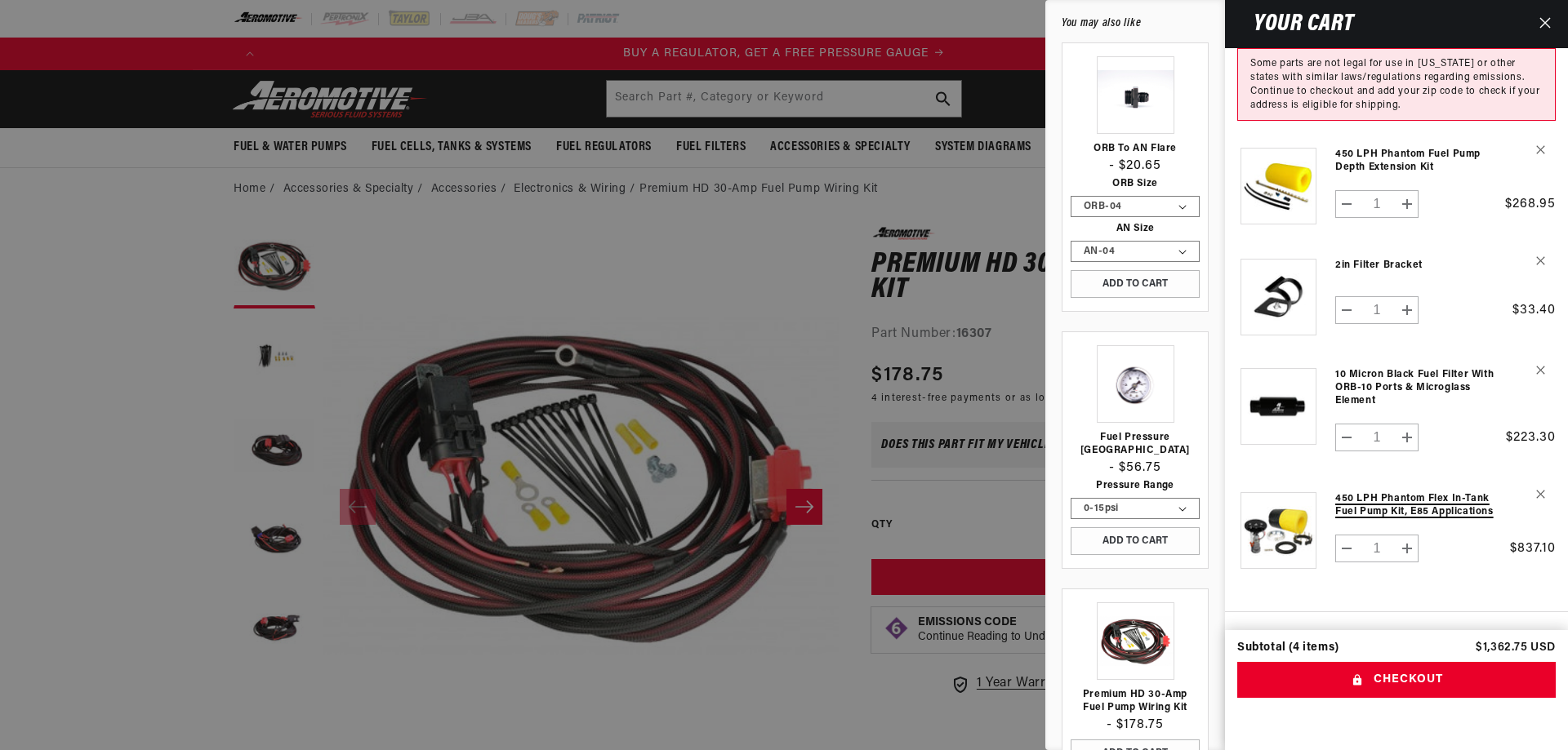
click at [1383, 506] on link "450 LPH Phantom Flex In-Tank Fuel Pump Kit, E85 Applications" at bounding box center [1416, 504] width 163 height 26
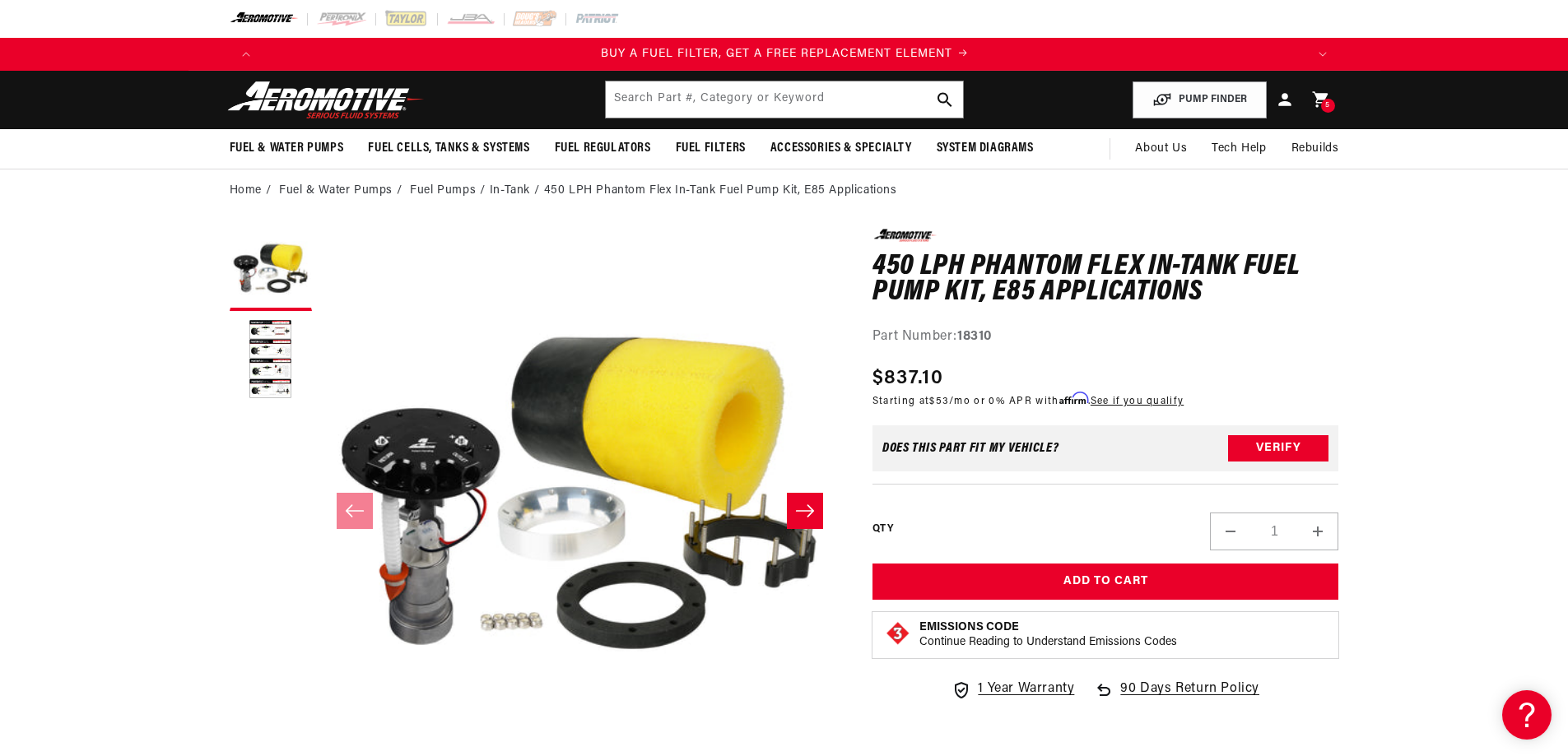
scroll to position [0, 1044]
click at [291, 338] on button "Load image 2 in gallery view" at bounding box center [271, 361] width 83 height 83
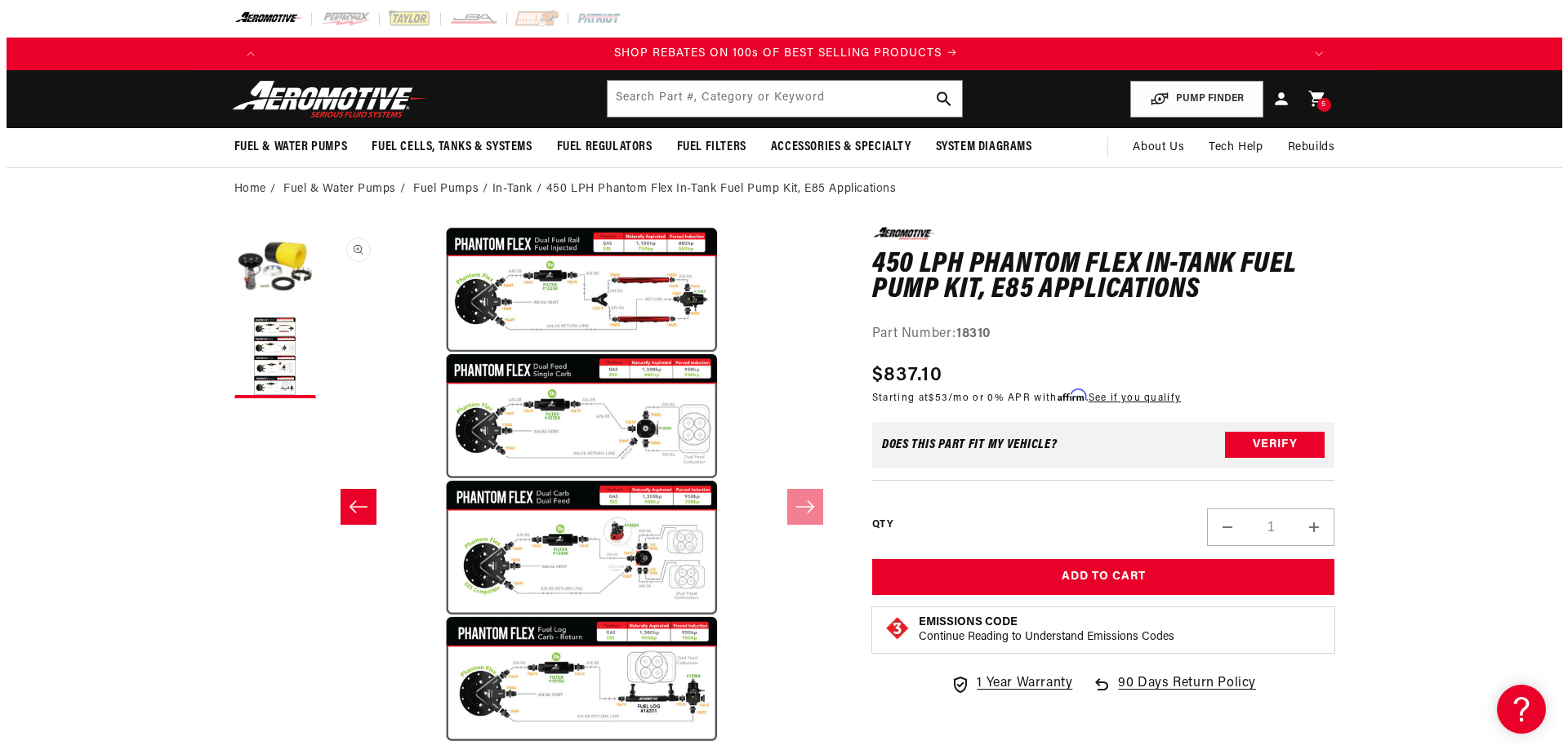
scroll to position [0, 2071]
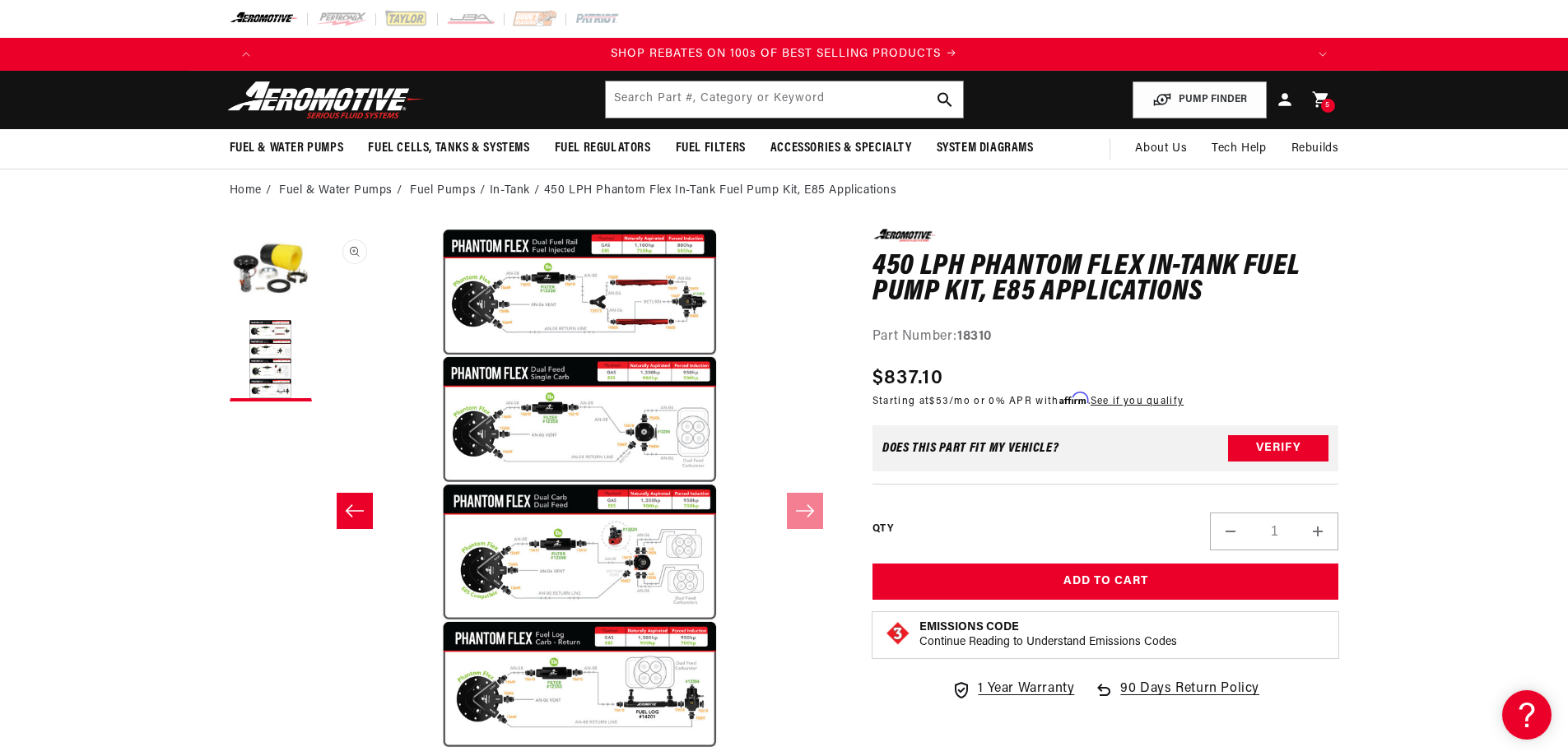
click at [320, 749] on button "Open media 2 in modal" at bounding box center [320, 749] width 0 height 0
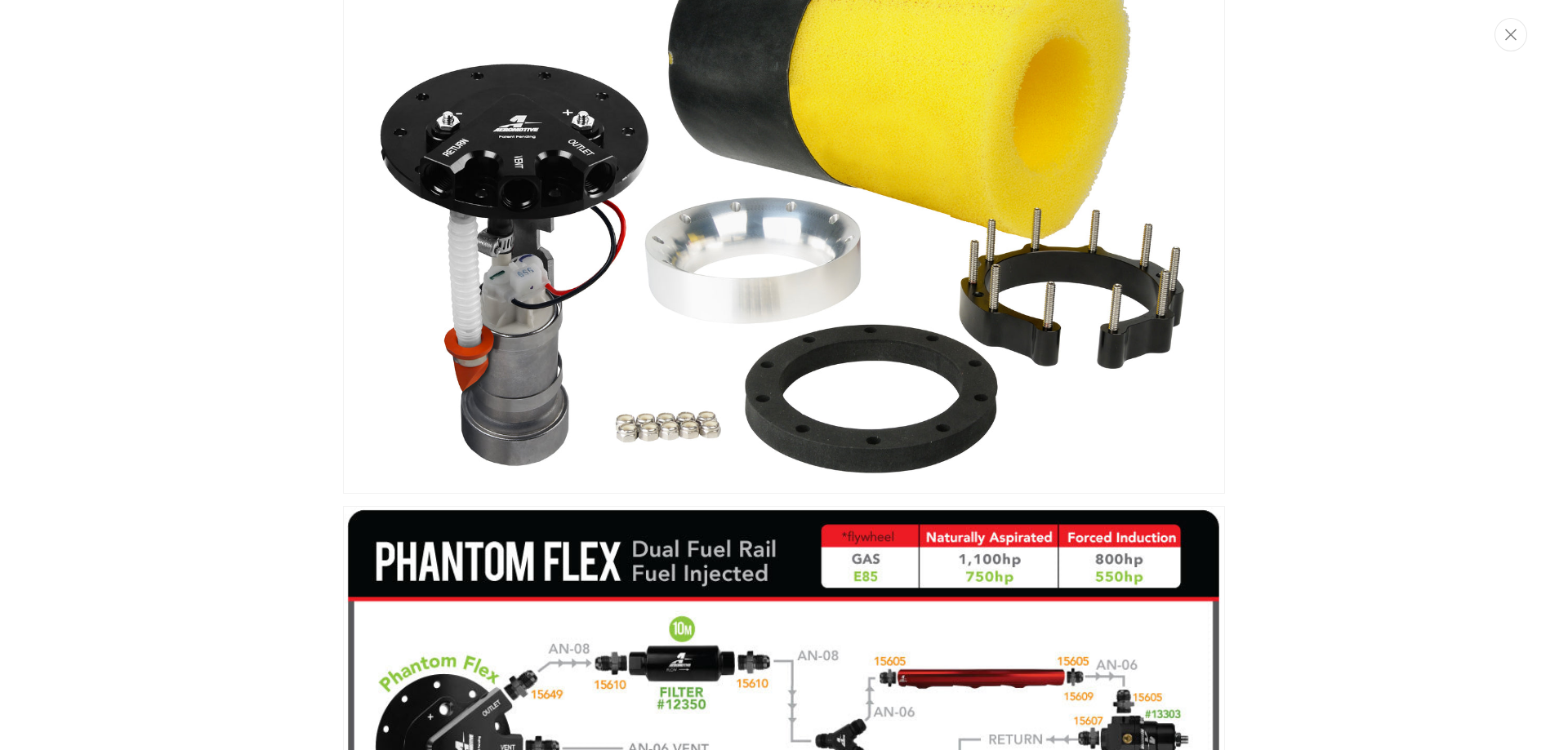
scroll to position [0, 0]
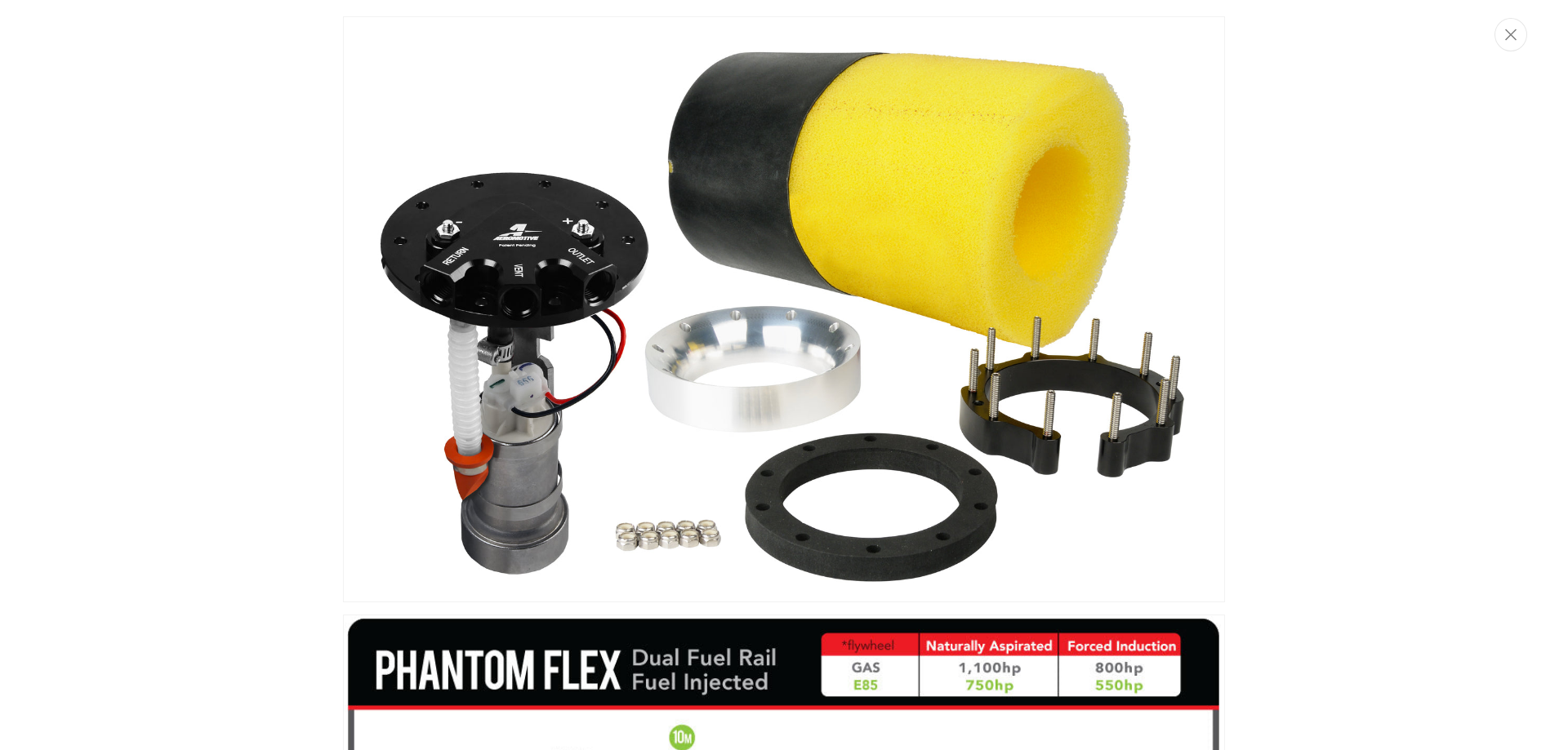
click at [1518, 35] on button "Close" at bounding box center [1510, 35] width 33 height 34
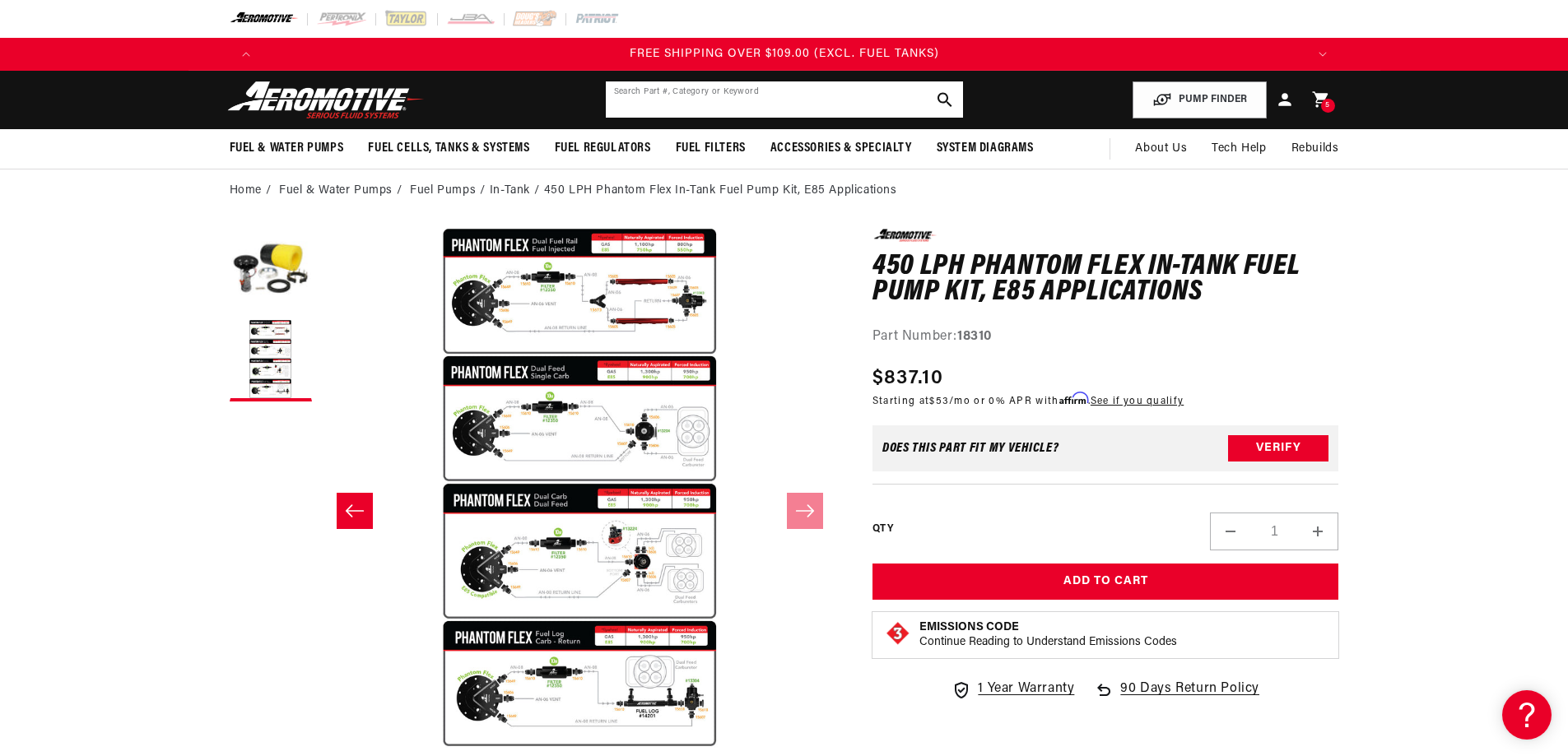
click at [851, 86] on input "text" at bounding box center [784, 100] width 357 height 36
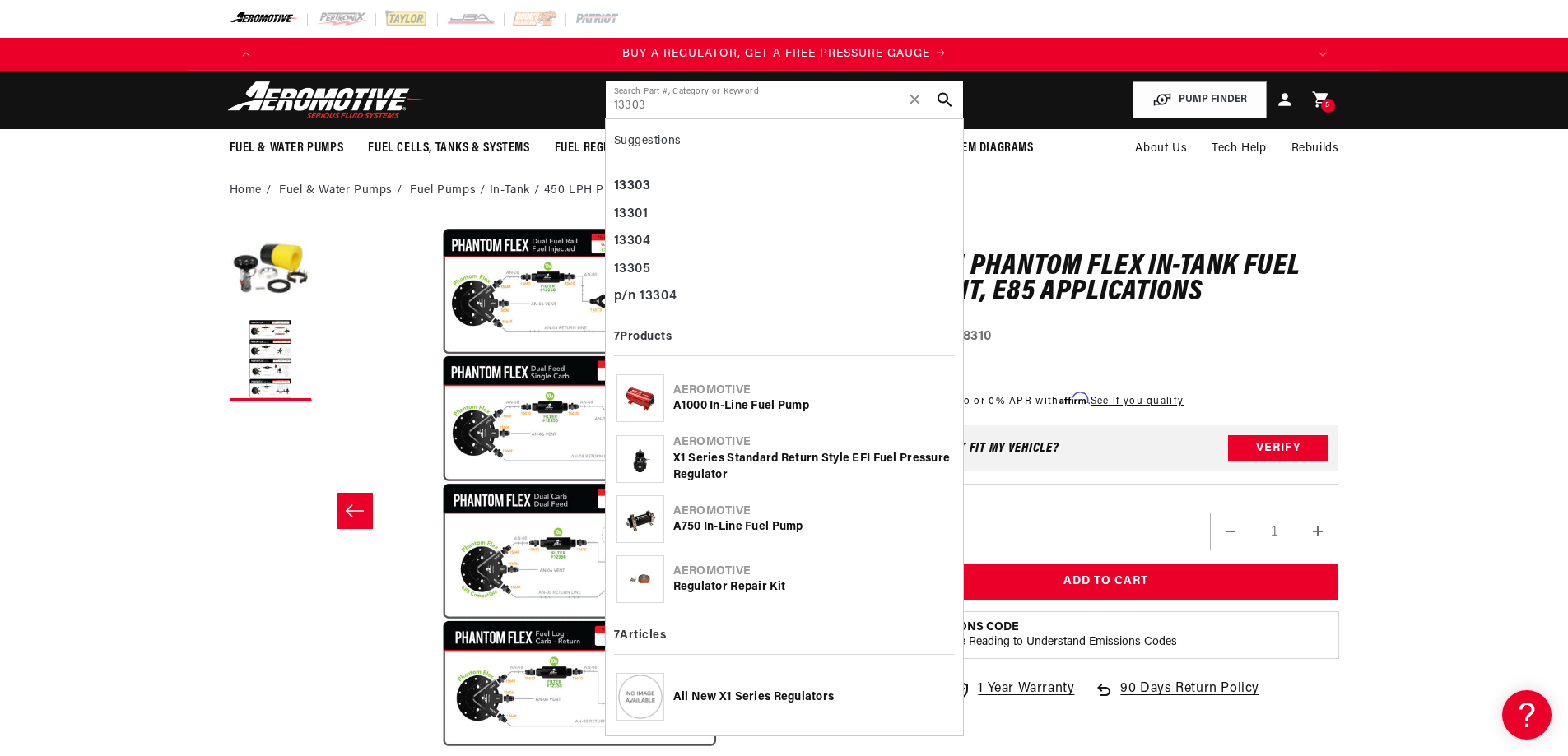
type input "13303"
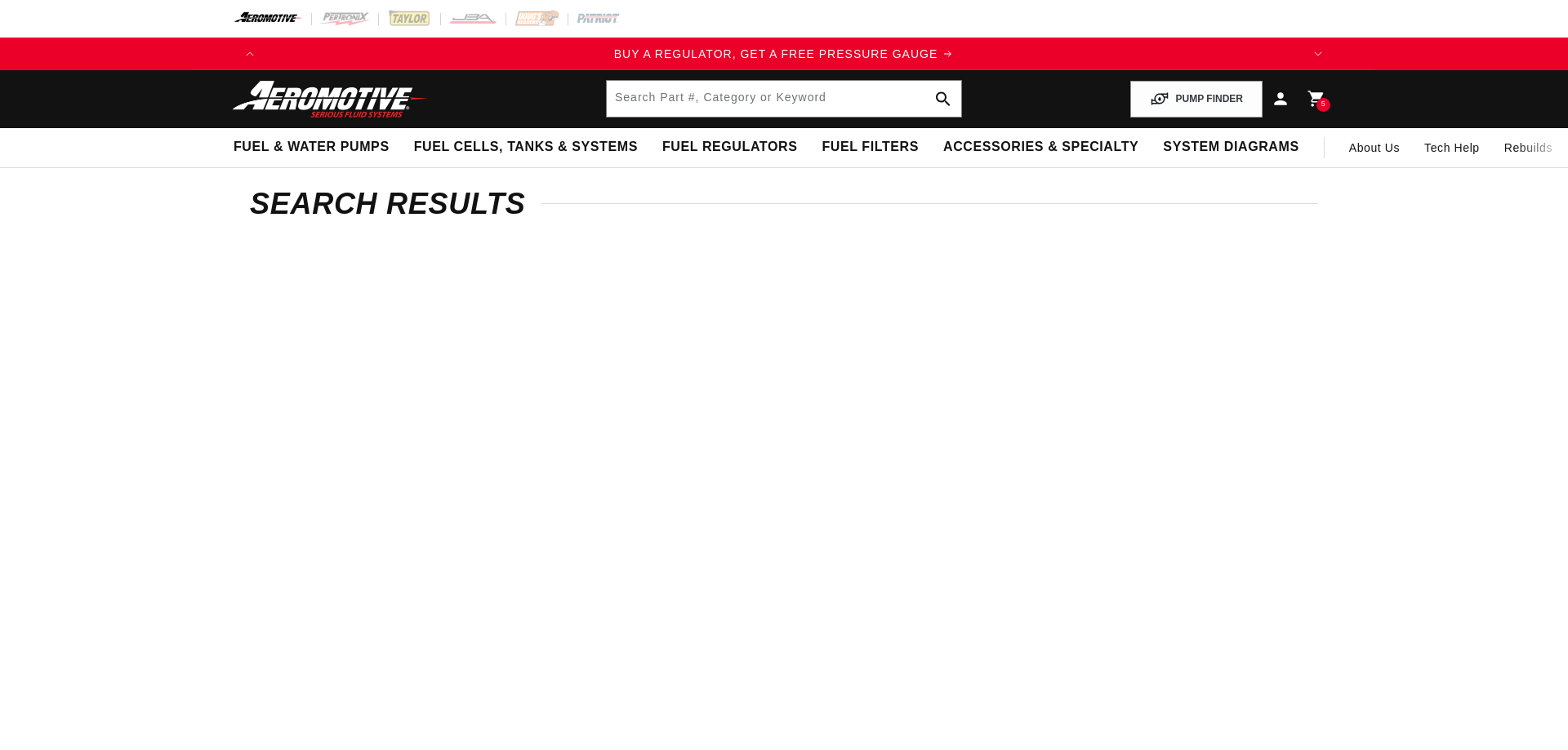
type input "13303"
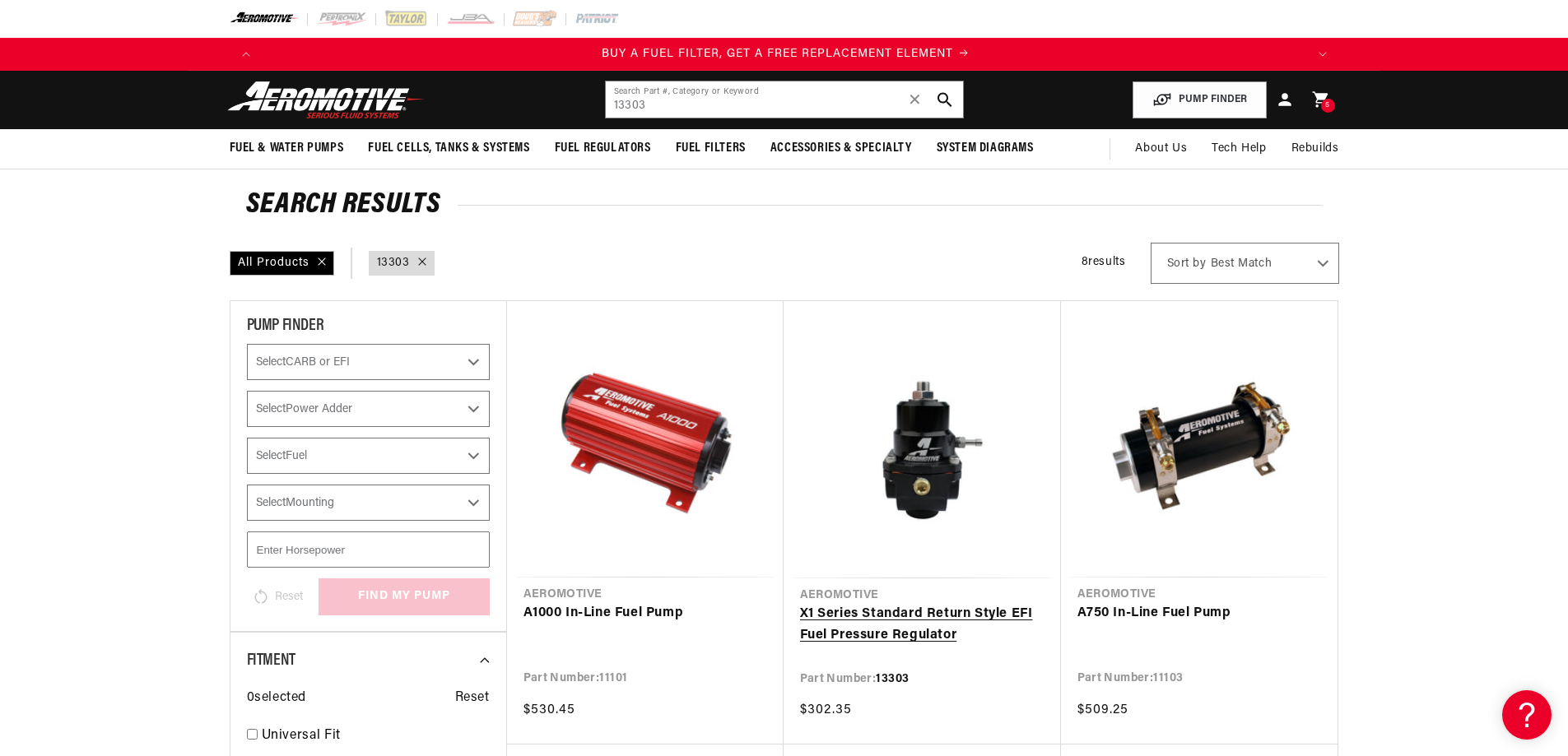
scroll to position [0, 1044]
click at [916, 615] on link "X1 Series Standard Return Style EFI Fuel Pressure Regulator" at bounding box center [922, 625] width 245 height 42
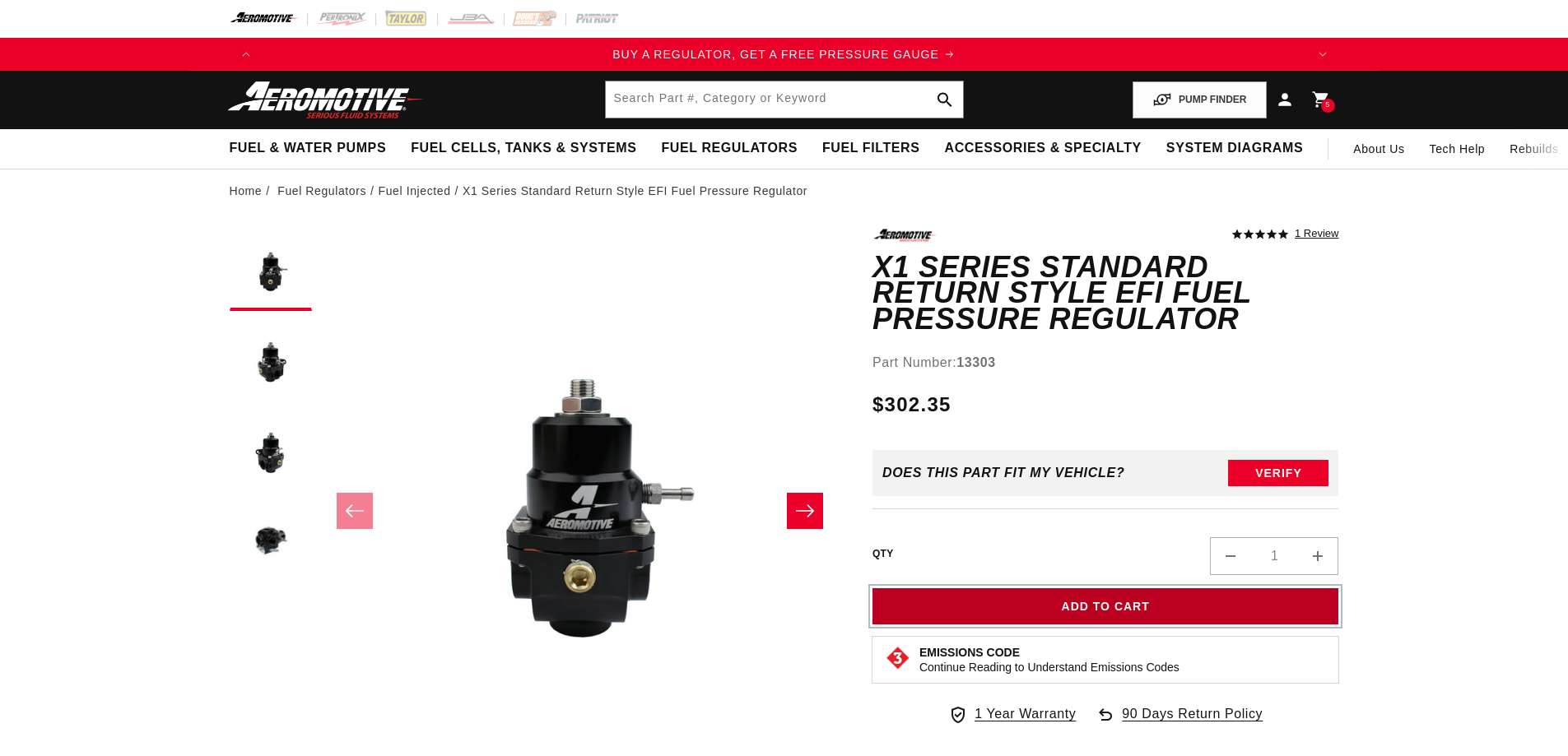
click at [1080, 588] on button "Add to Cart" at bounding box center [1106, 606] width 466 height 37
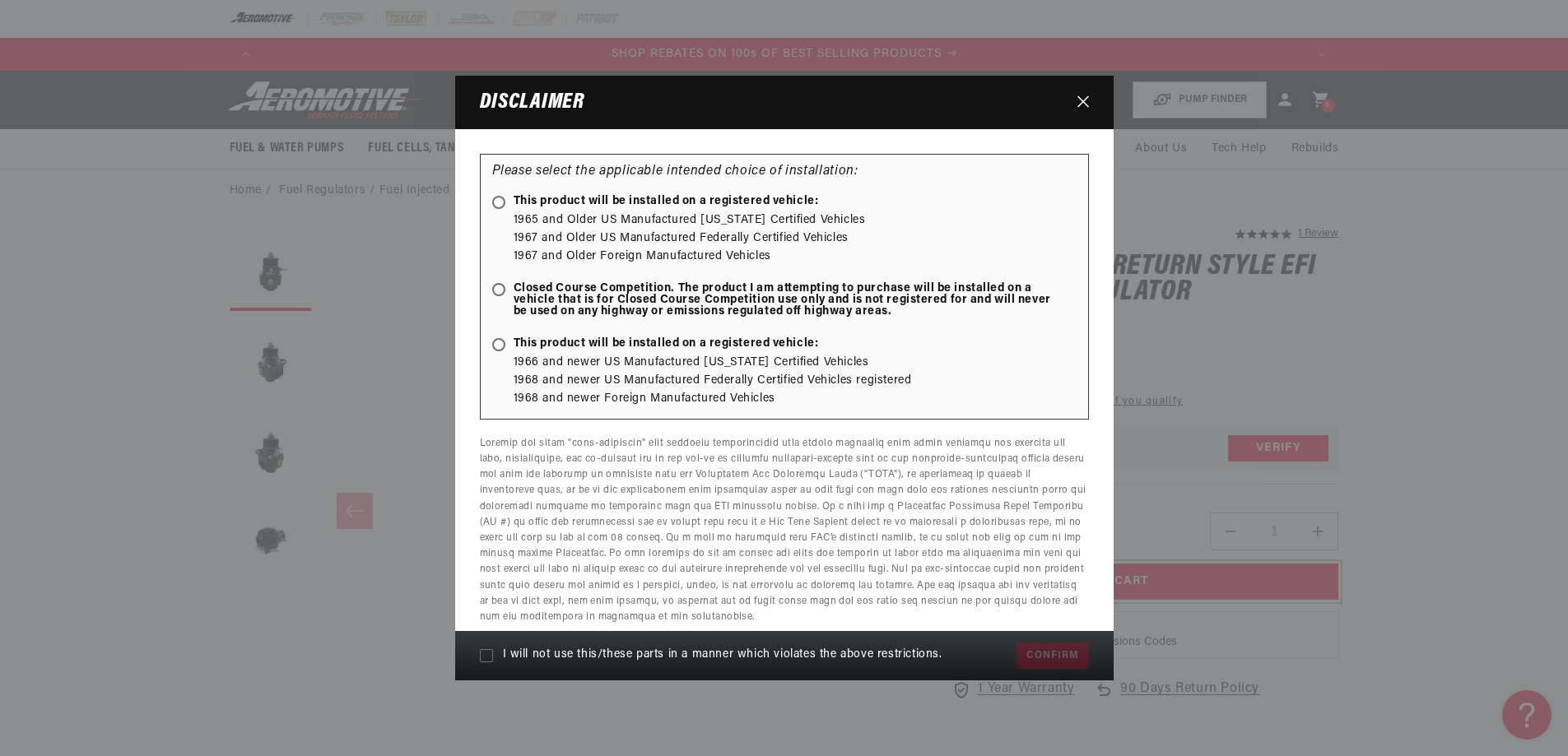
scroll to position [0, 2087]
click at [499, 294] on span at bounding box center [499, 290] width 13 height 13
click at [499, 294] on input "Closed Course Competition. The product I am attempting to purchase will be inst…" at bounding box center [501, 291] width 11 height 11
radio input "true"
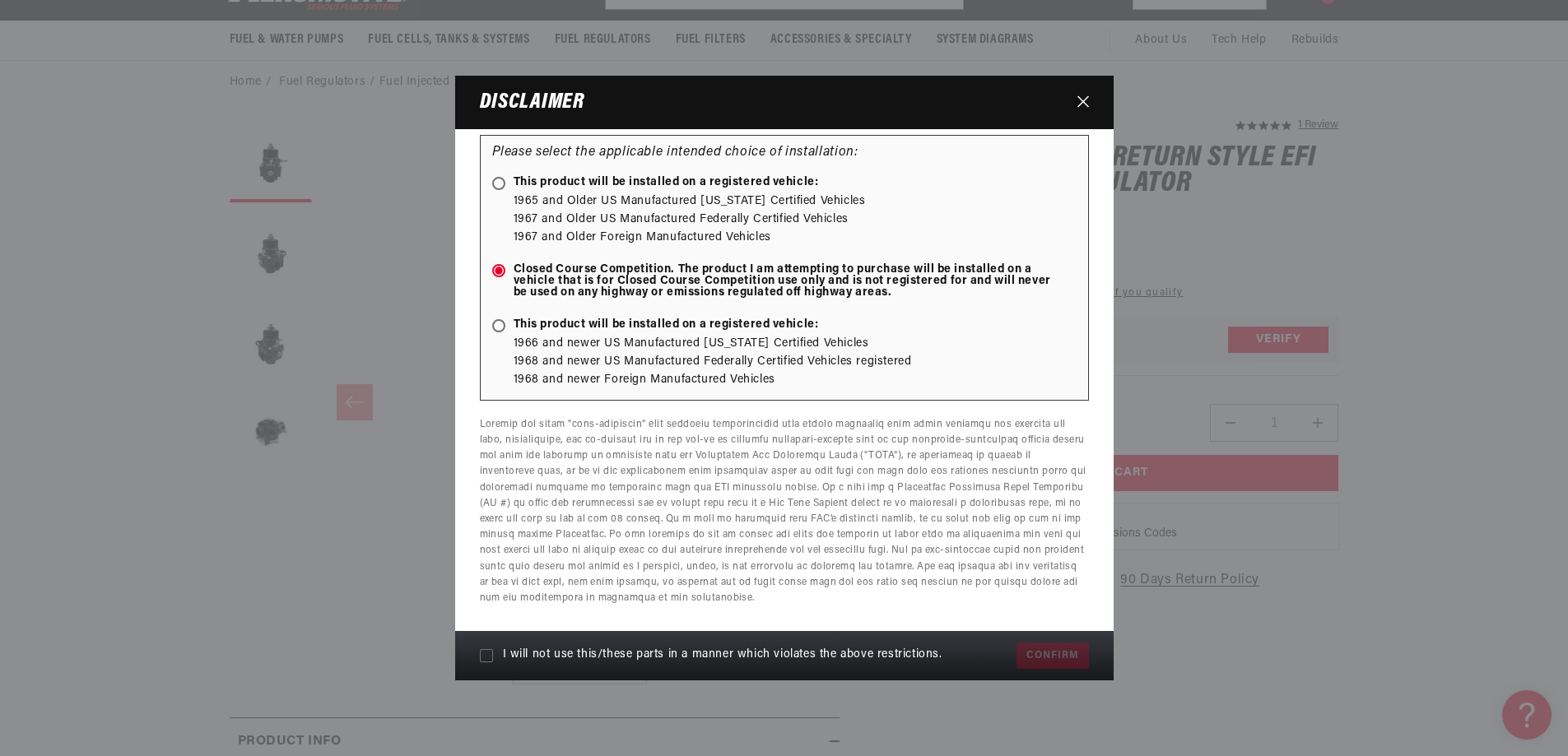
scroll to position [165, 0]
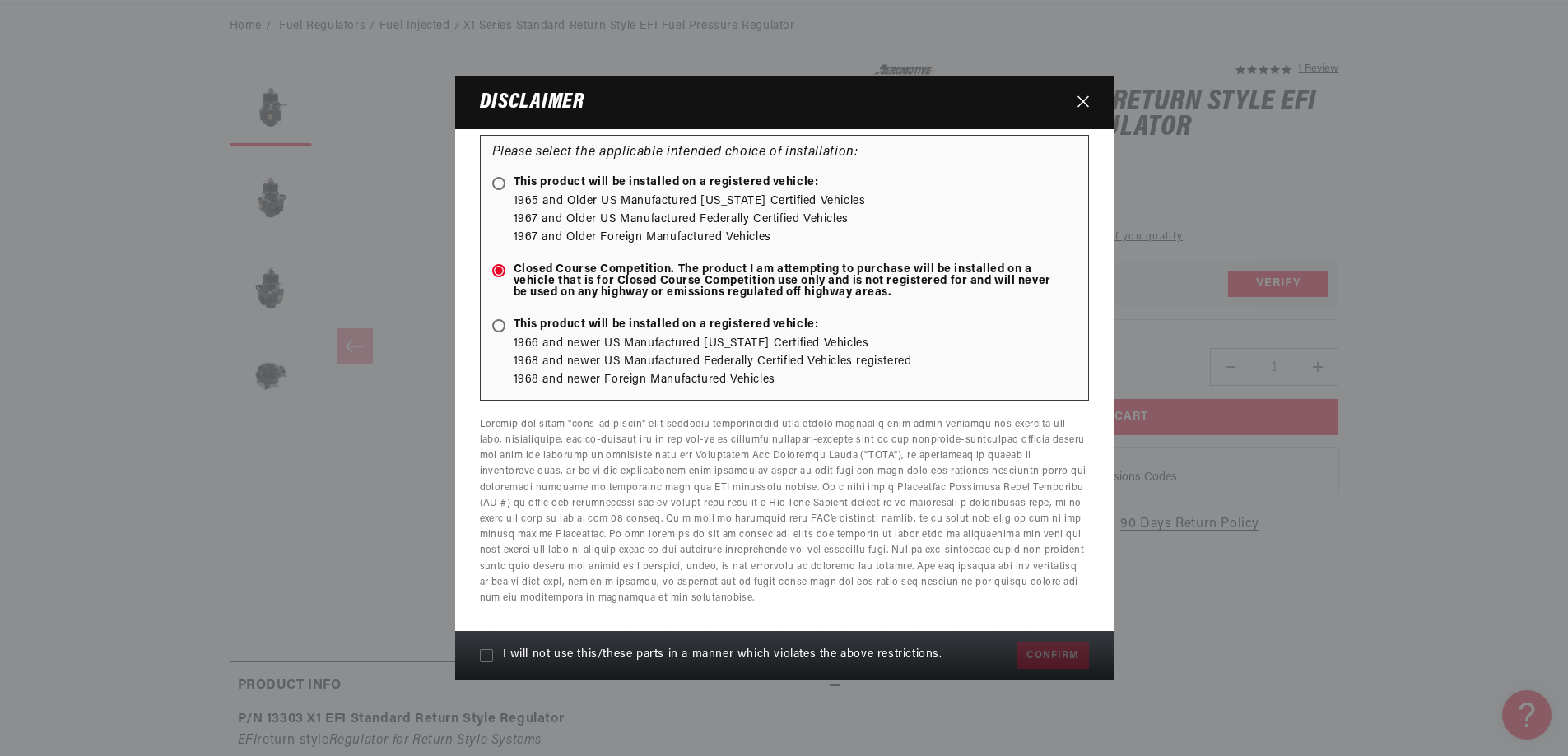
click at [481, 656] on icon at bounding box center [486, 656] width 13 height 13
click at [481, 656] on input "I will not use this/these parts in a manner which violates the above restrictio…" at bounding box center [486, 656] width 13 height 13
checkbox input "true"
click at [1041, 664] on button "Confirm" at bounding box center [1052, 656] width 72 height 26
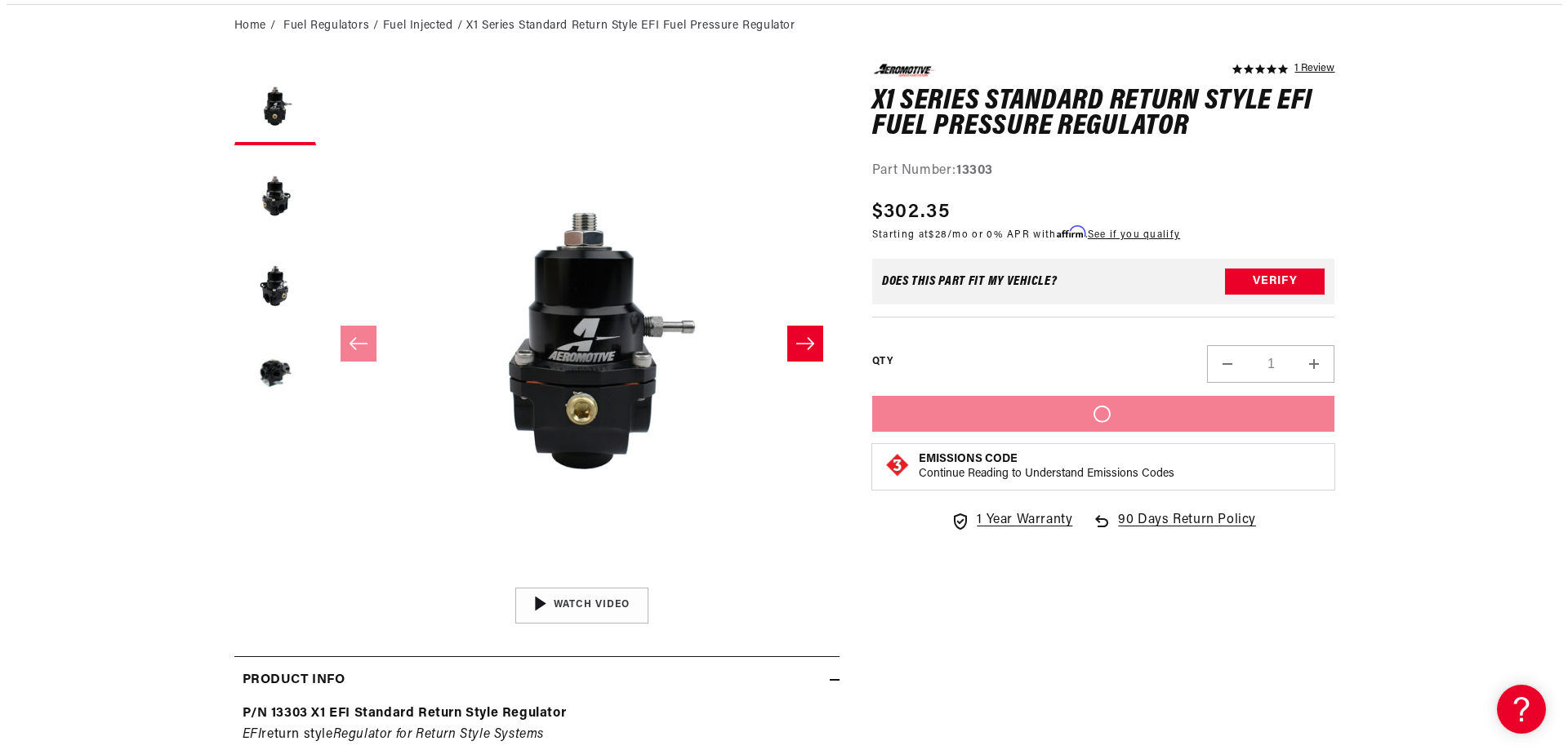
scroll to position [0, 3107]
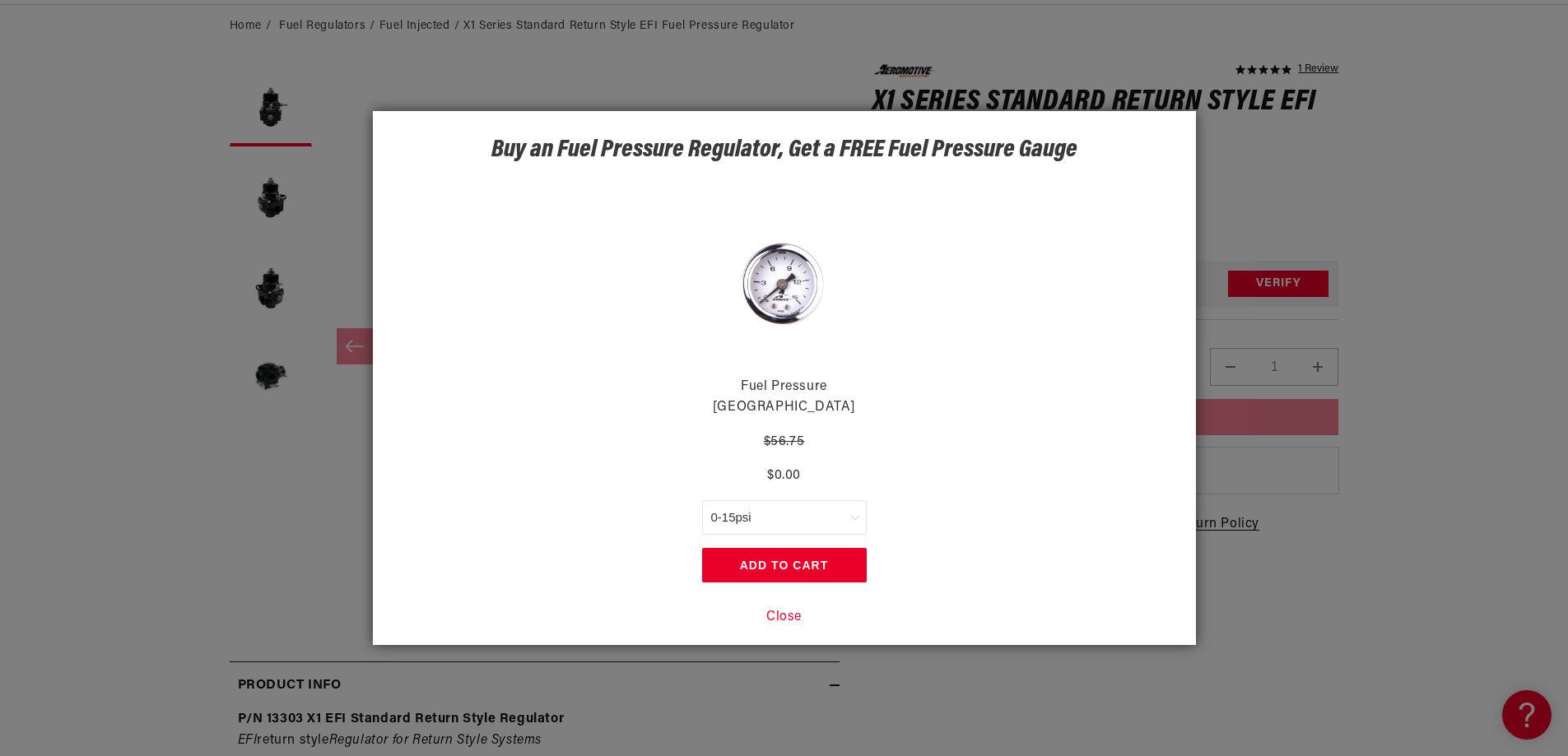
click at [773, 607] on button "Close" at bounding box center [783, 618] width 35 height 22
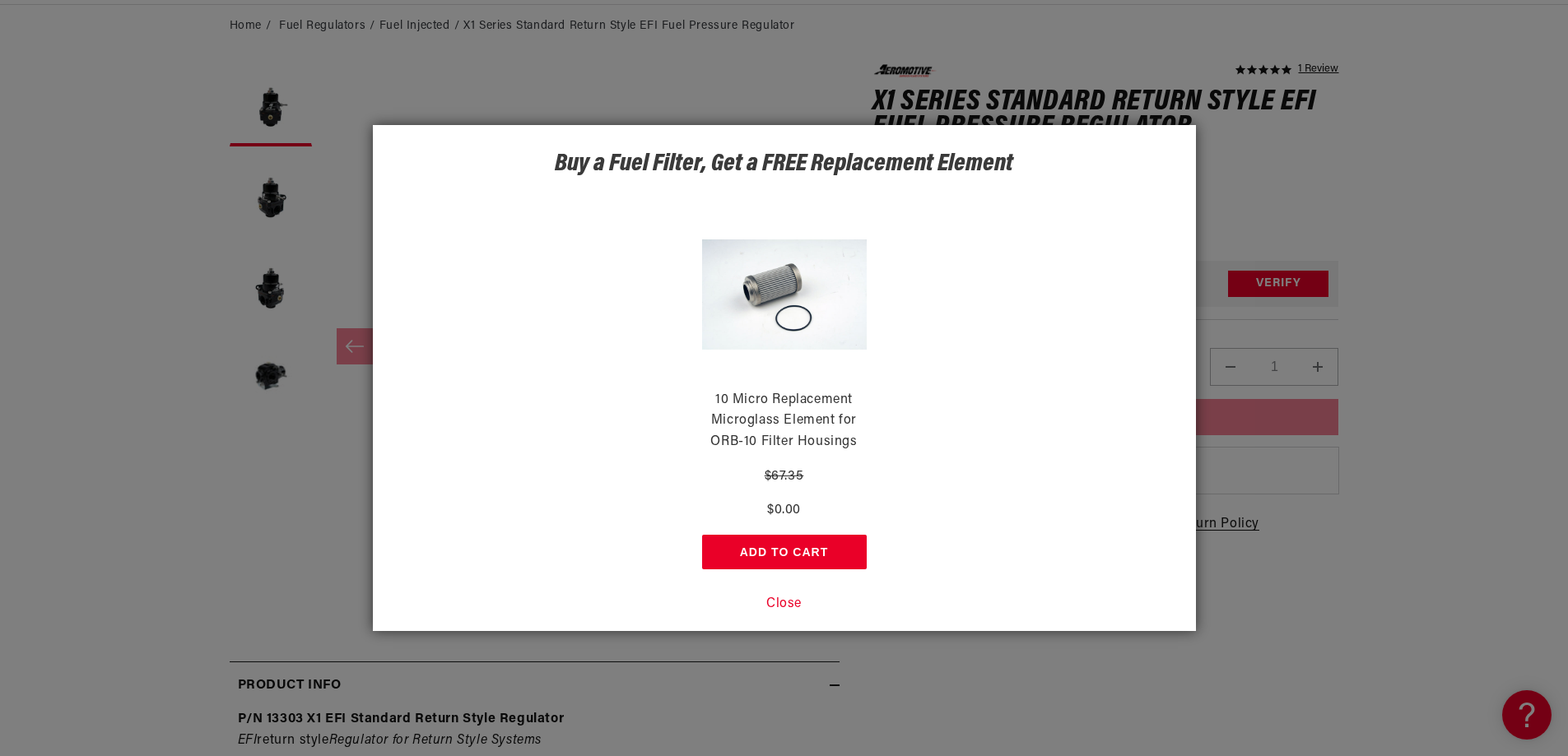
click at [787, 597] on button "Close" at bounding box center [783, 605] width 35 height 22
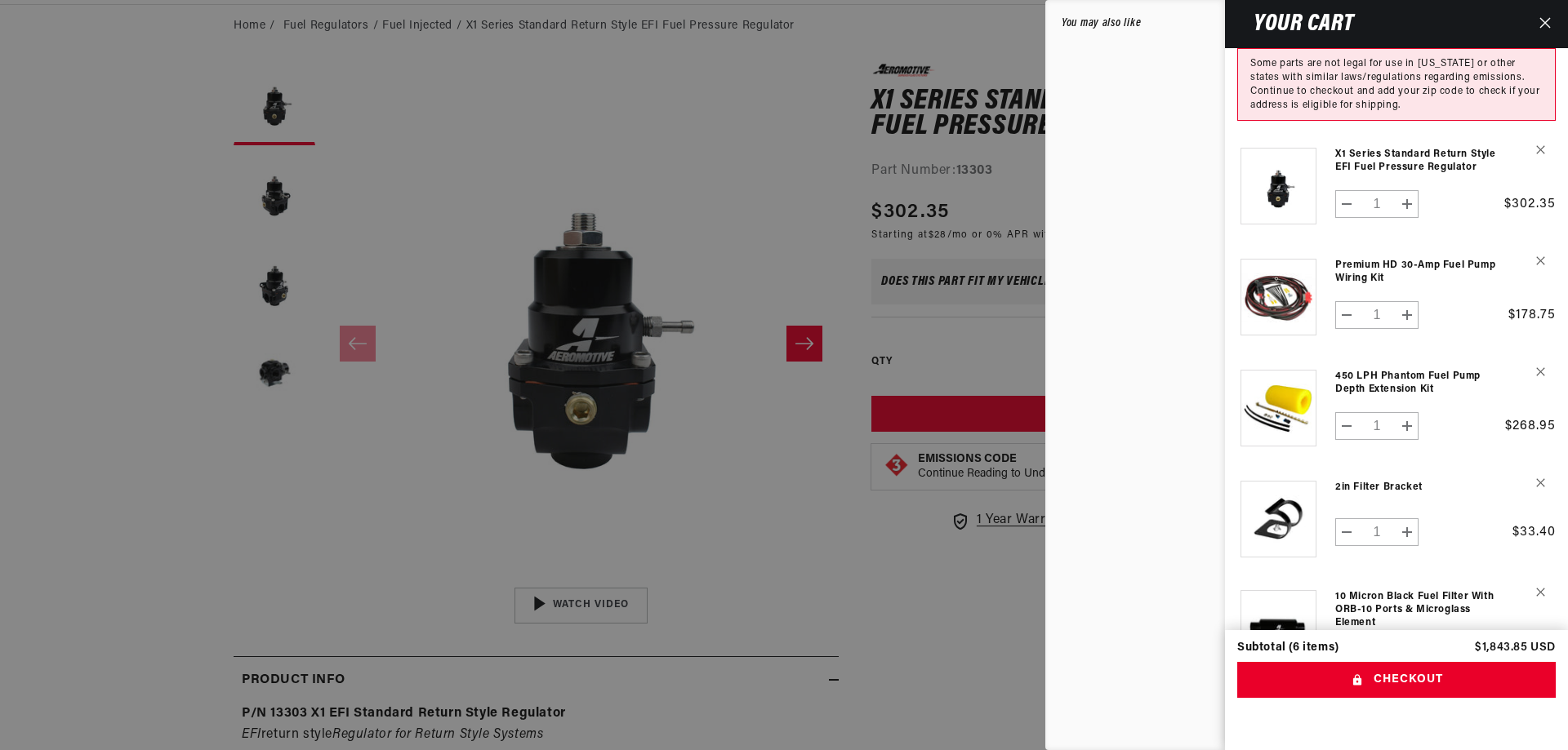
scroll to position [0, 2981]
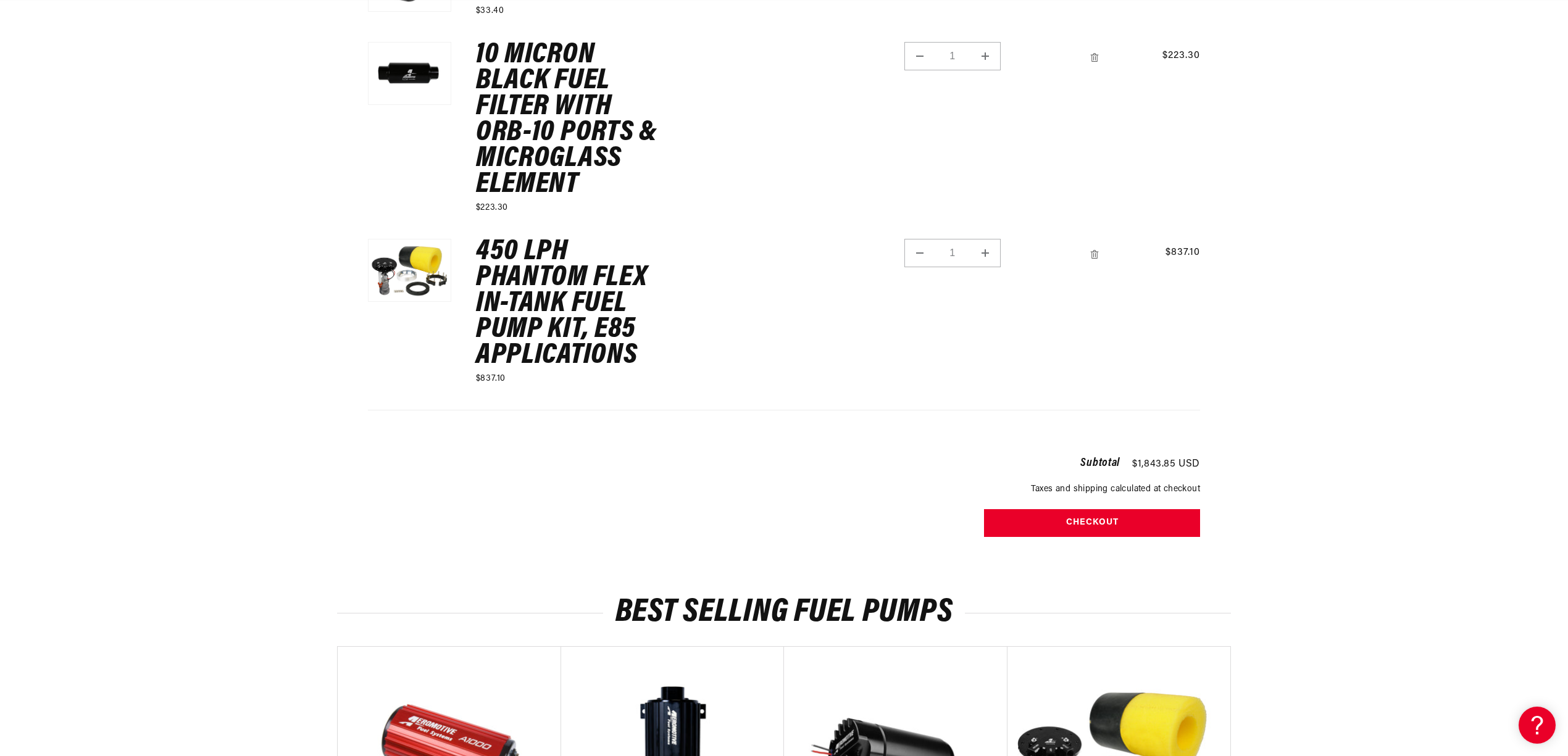
scroll to position [0, 2348]
click at [1113, 521] on button "Checkout" at bounding box center [1092, 523] width 216 height 28
